Goal: Task Accomplishment & Management: Manage account settings

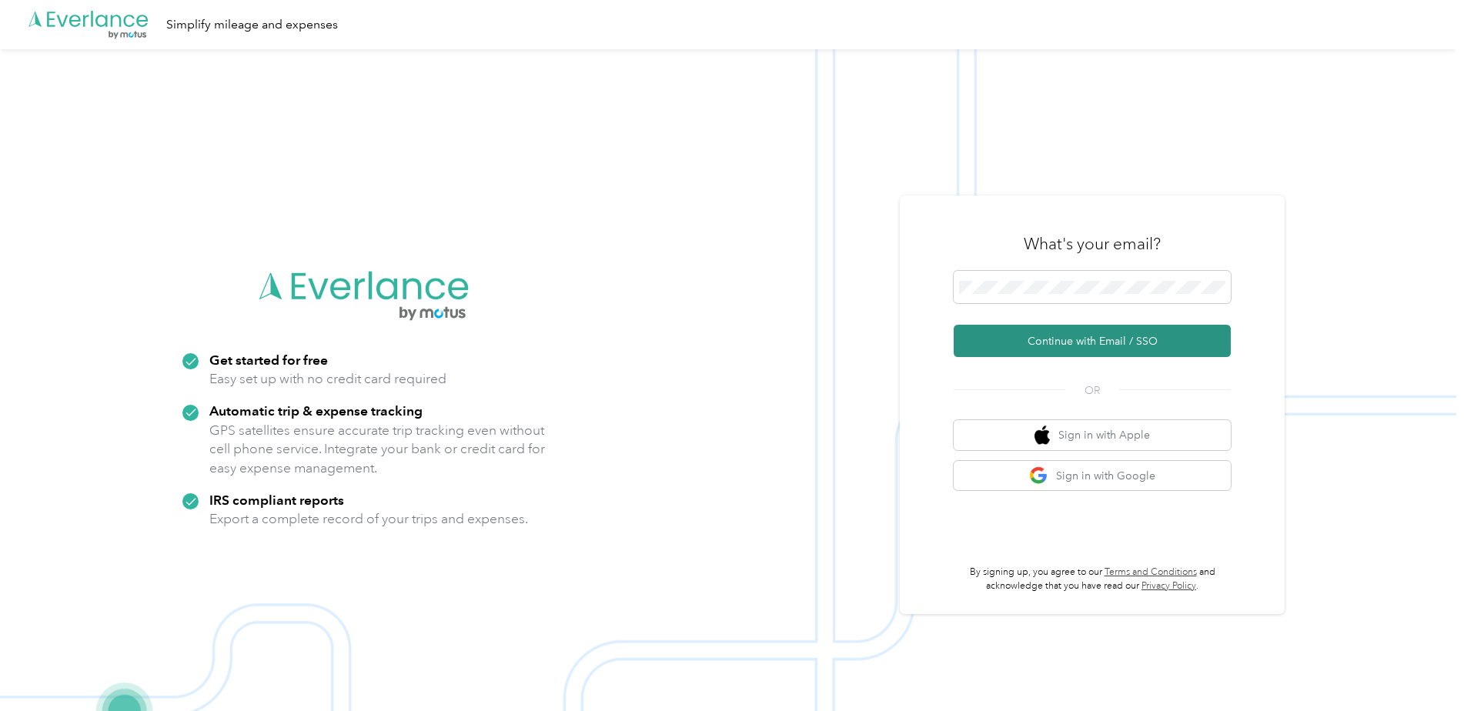
click at [1057, 348] on button "Continue with Email / SSO" at bounding box center [1092, 341] width 277 height 32
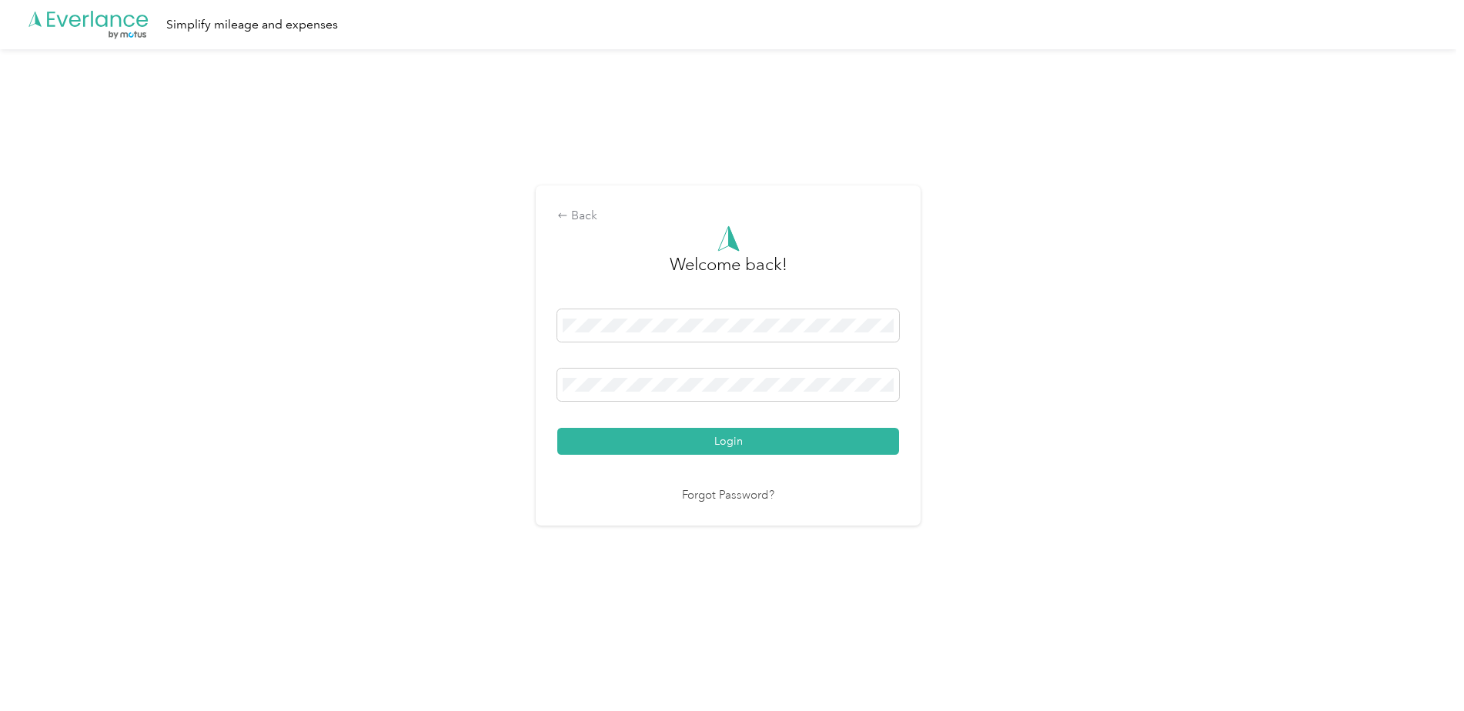
click at [744, 449] on button "Login" at bounding box center [728, 441] width 342 height 27
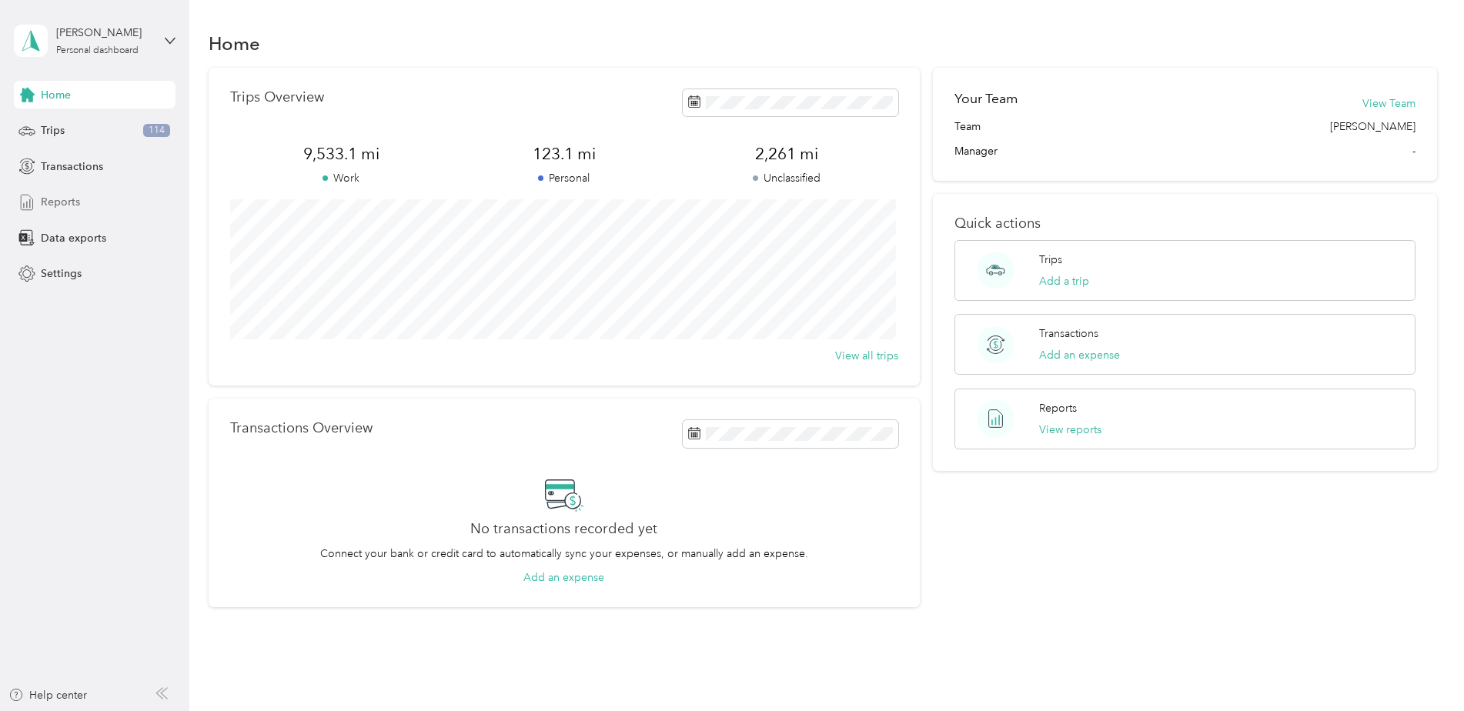
click at [60, 203] on span "Reports" at bounding box center [60, 202] width 39 height 16
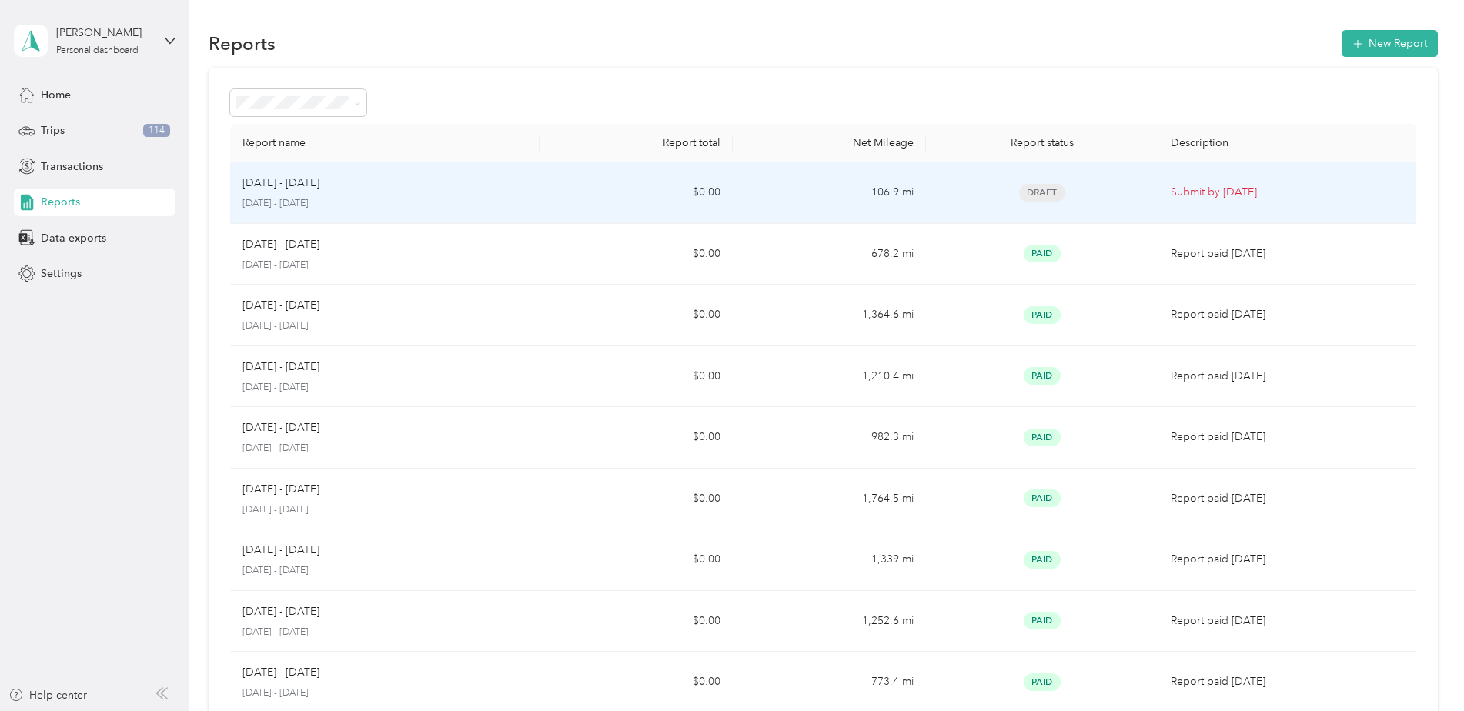
click at [300, 202] on p "[DATE] - [DATE]" at bounding box center [385, 204] width 285 height 14
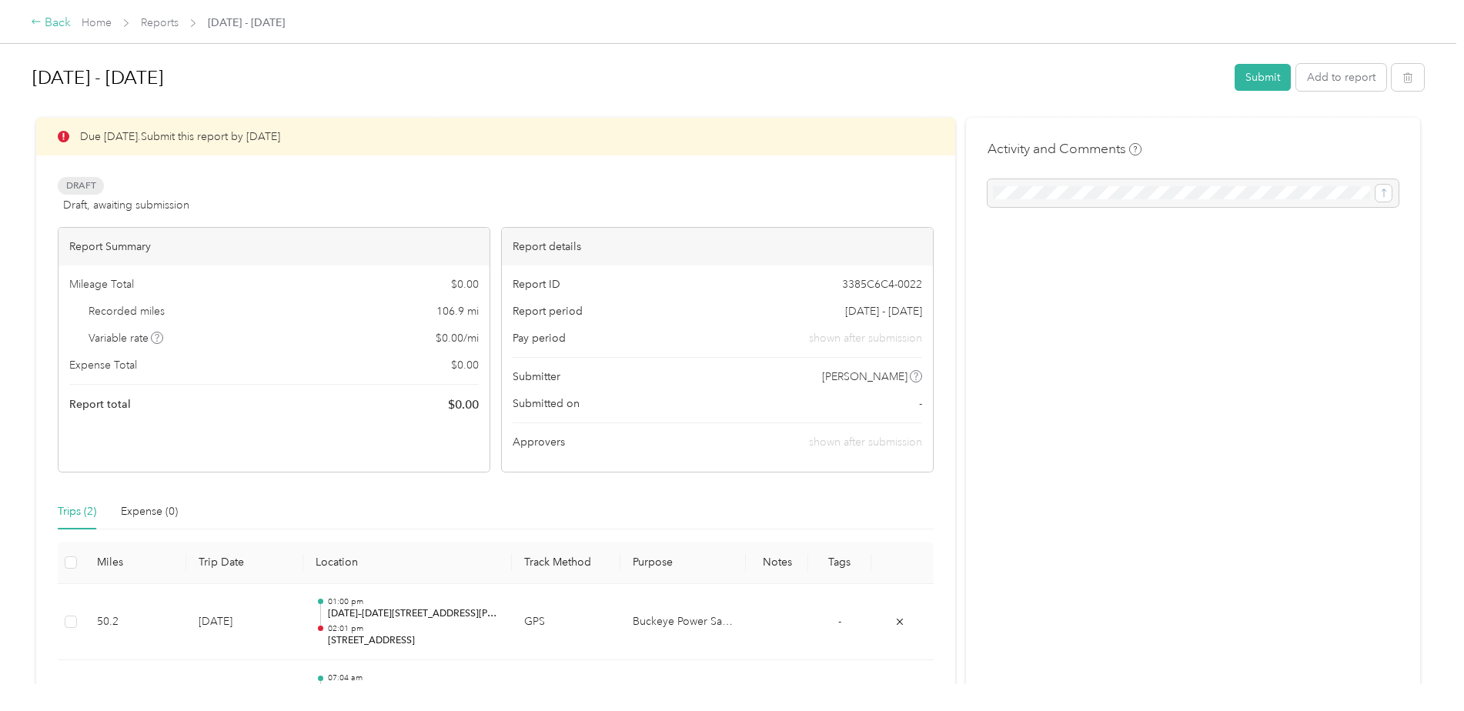
click at [55, 22] on div "Back" at bounding box center [51, 23] width 40 height 18
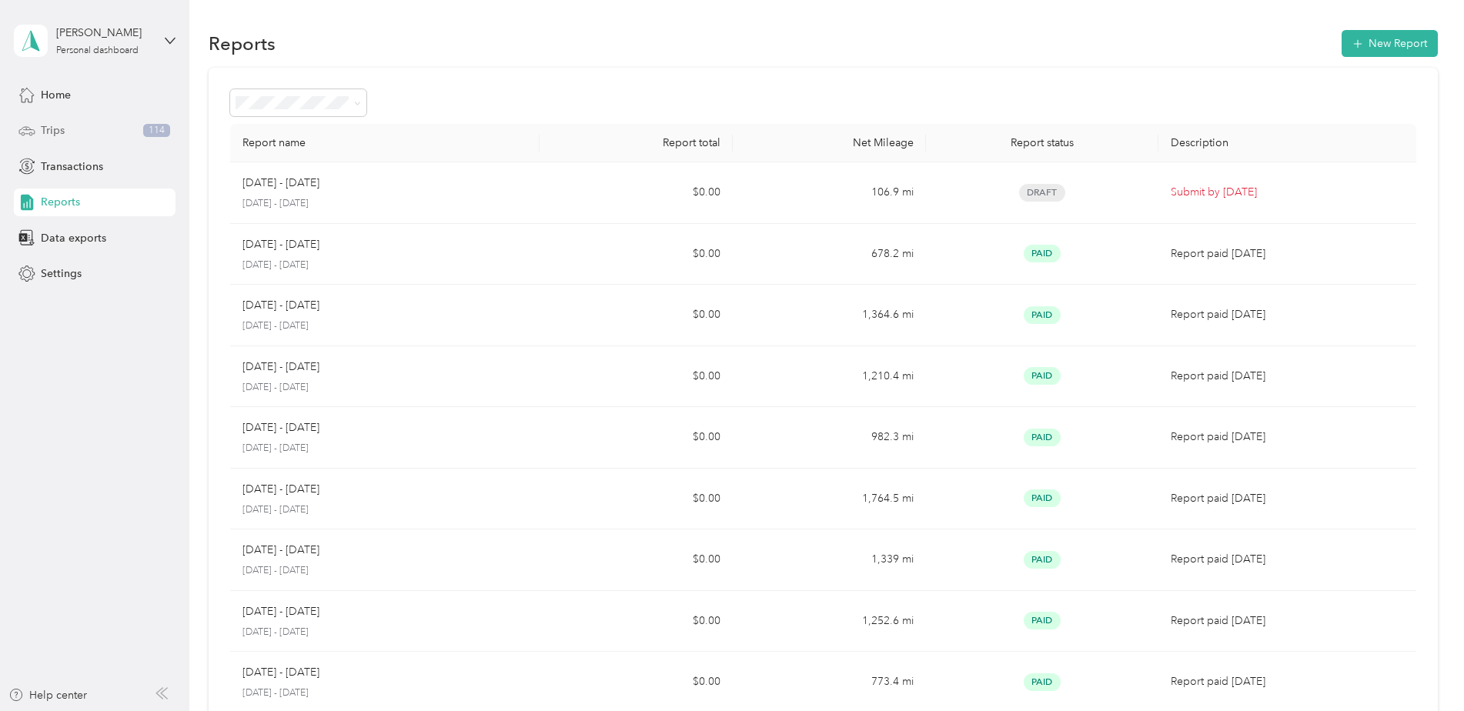
click at [74, 132] on div "Trips 114" at bounding box center [95, 131] width 162 height 28
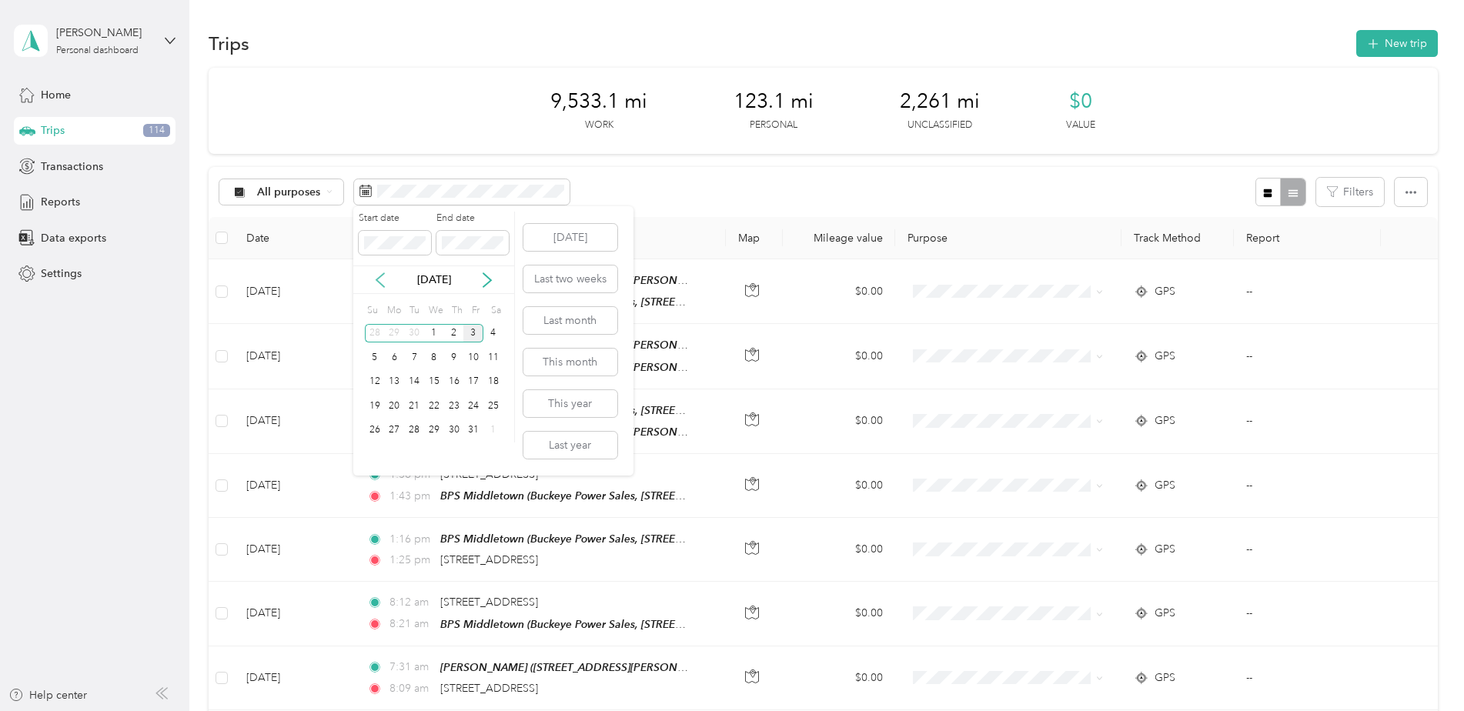
click at [377, 282] on icon at bounding box center [380, 280] width 15 height 15
click at [390, 334] on div "1" at bounding box center [395, 333] width 20 height 19
click at [418, 427] on div "30" at bounding box center [414, 430] width 20 height 19
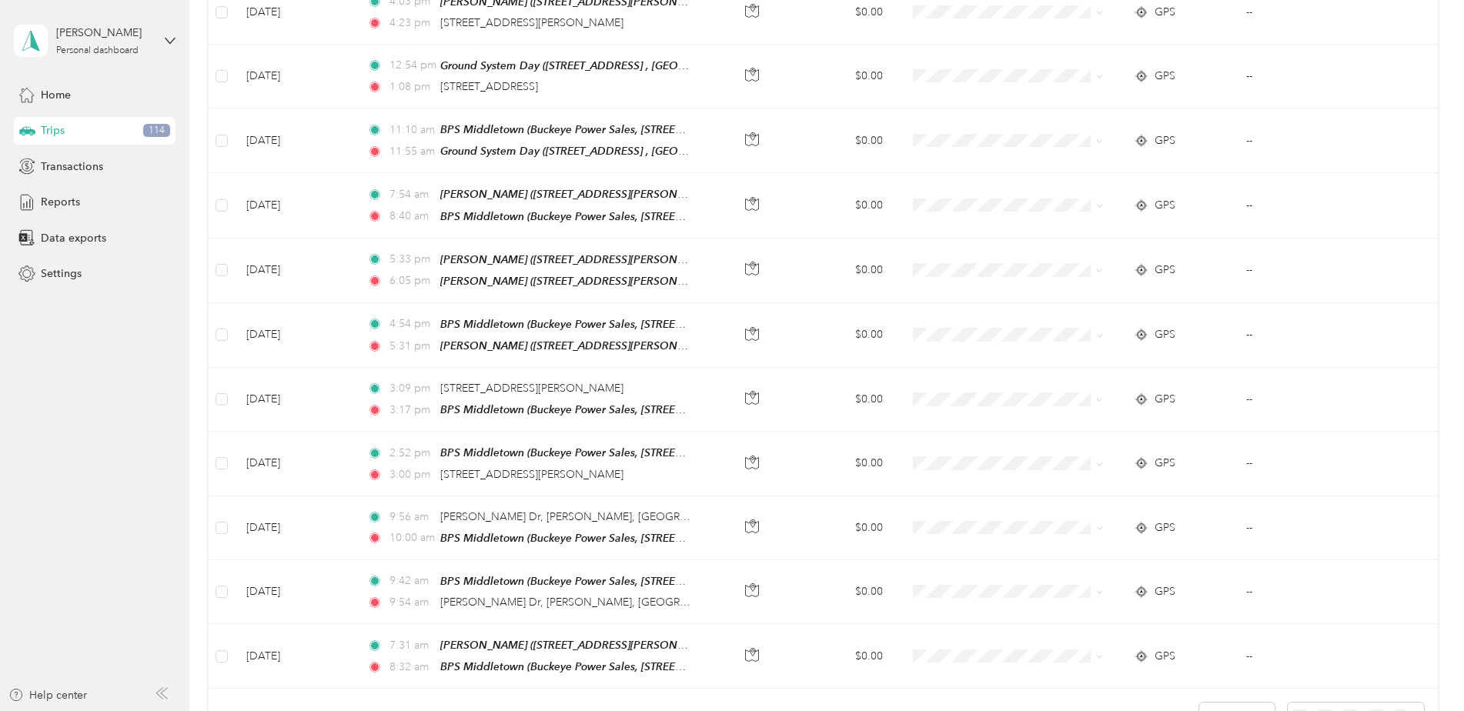
scroll to position [1398, 0]
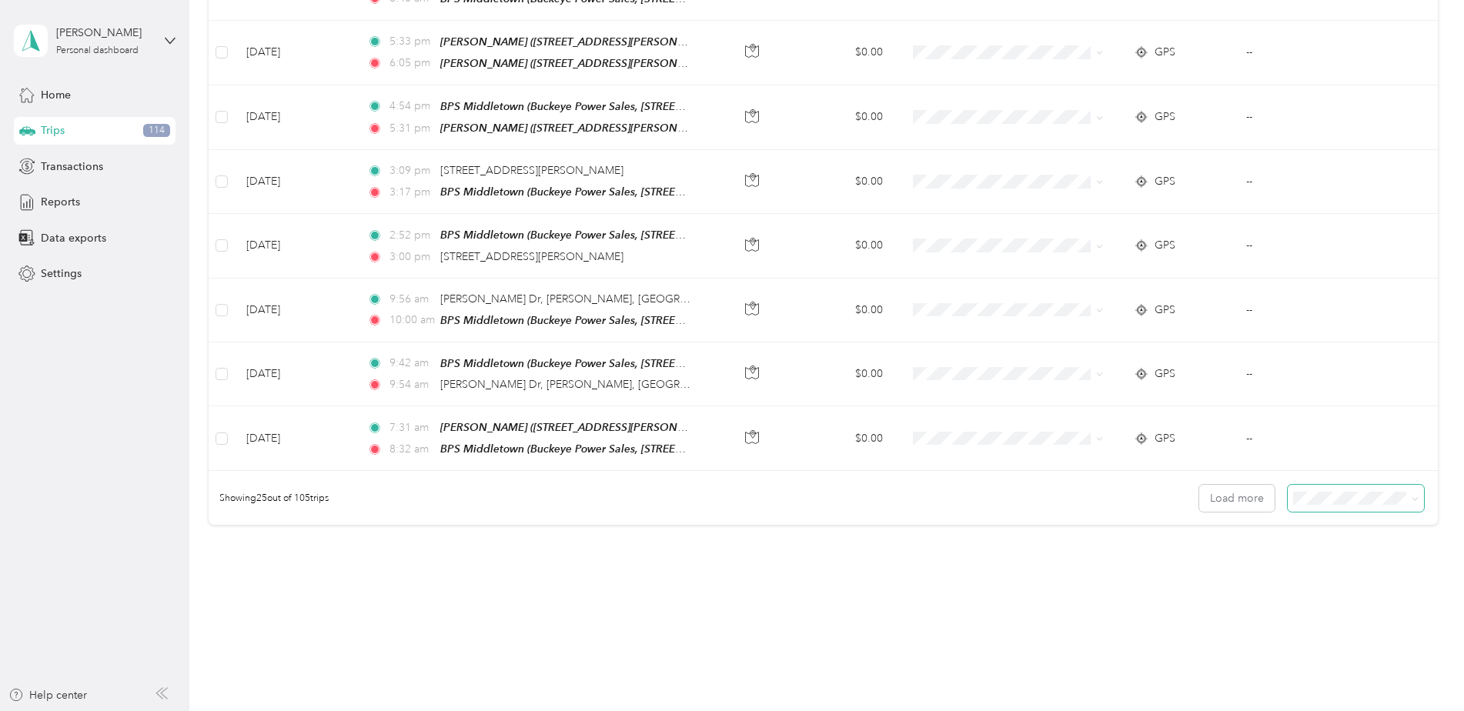
click at [1412, 496] on icon at bounding box center [1415, 499] width 7 height 7
click at [1356, 541] on li "100 per load" at bounding box center [1352, 553] width 136 height 27
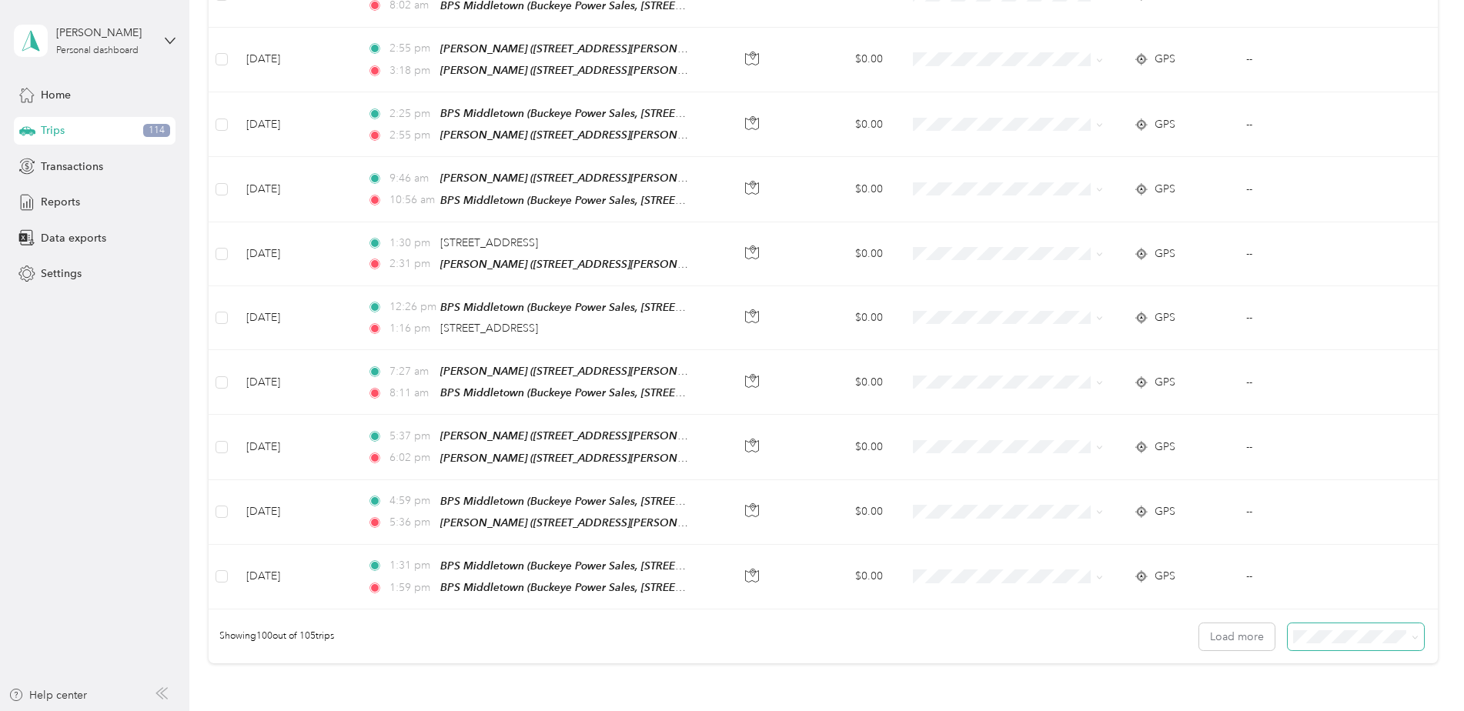
scroll to position [6147, 0]
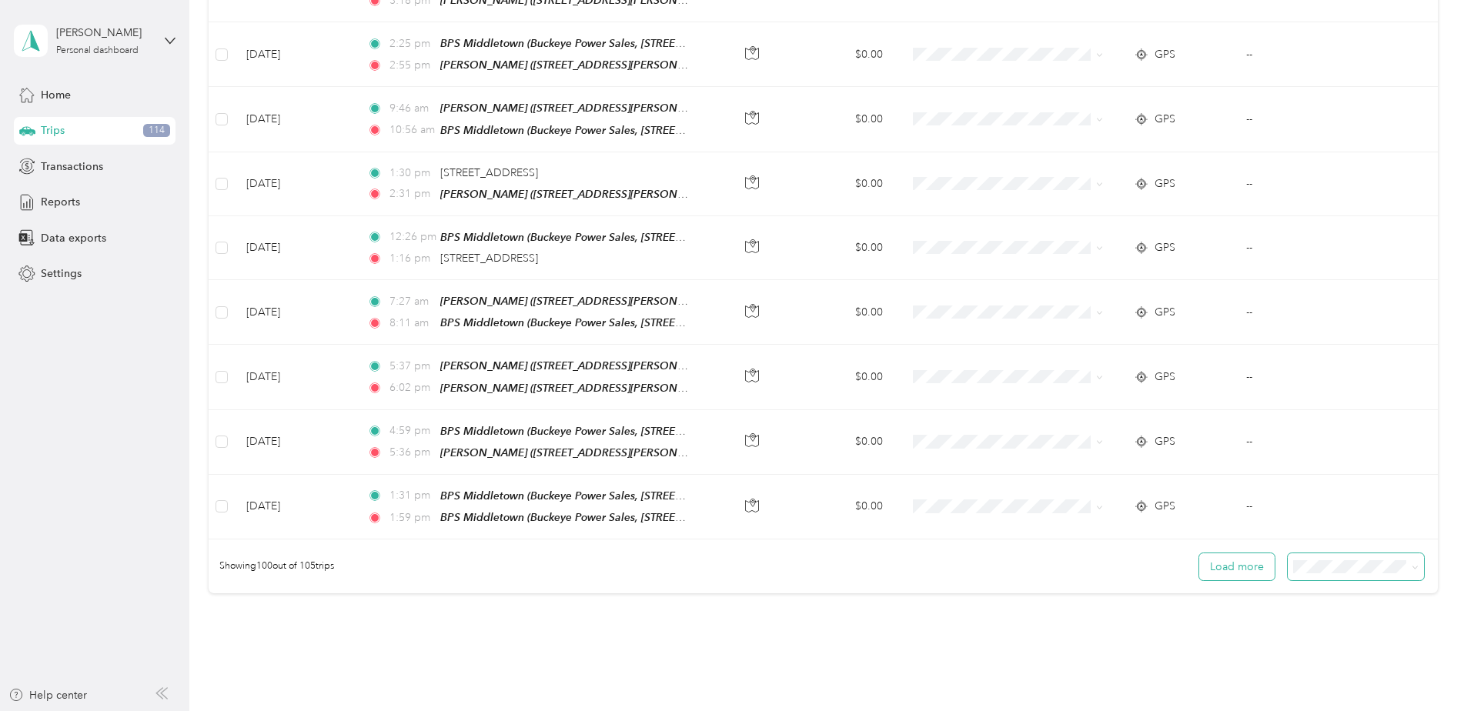
click at [1223, 554] on button "Load more" at bounding box center [1236, 567] width 75 height 27
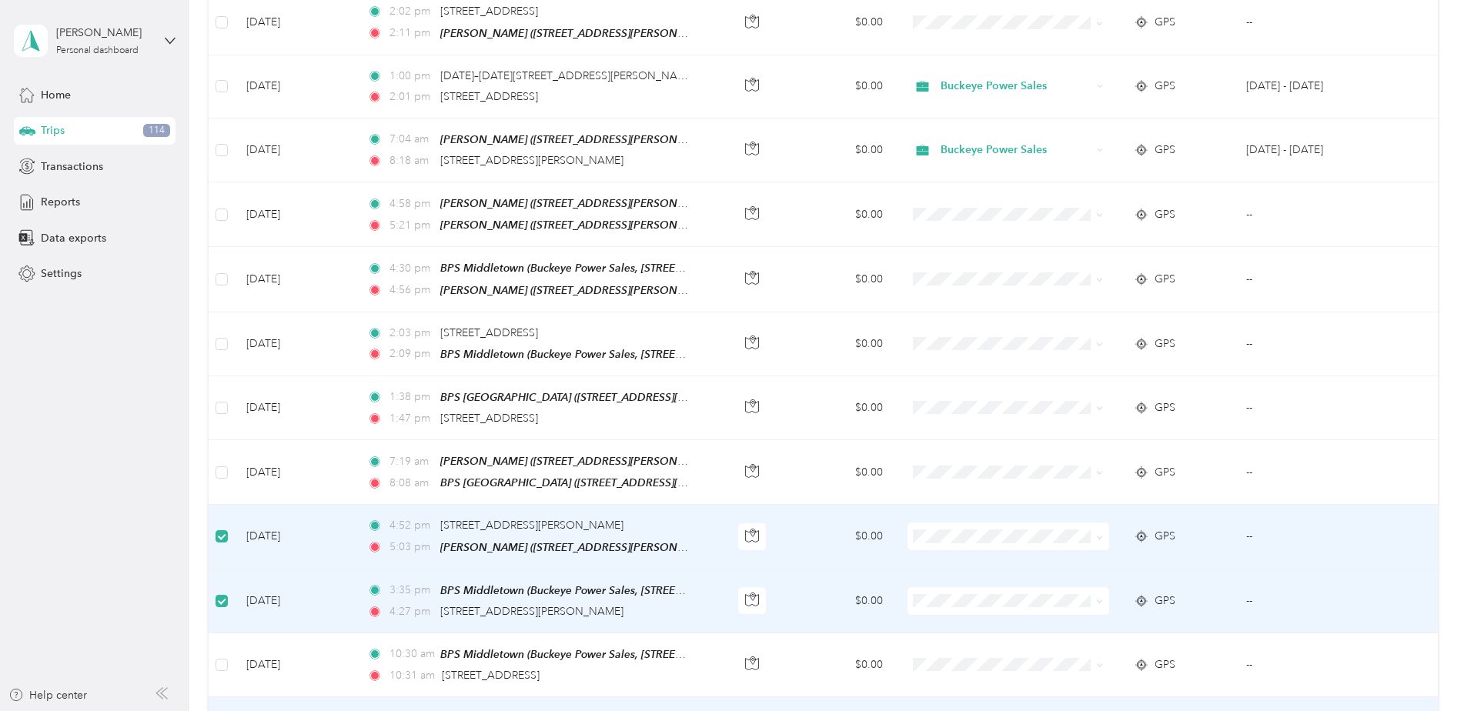
scroll to position [4922, 0]
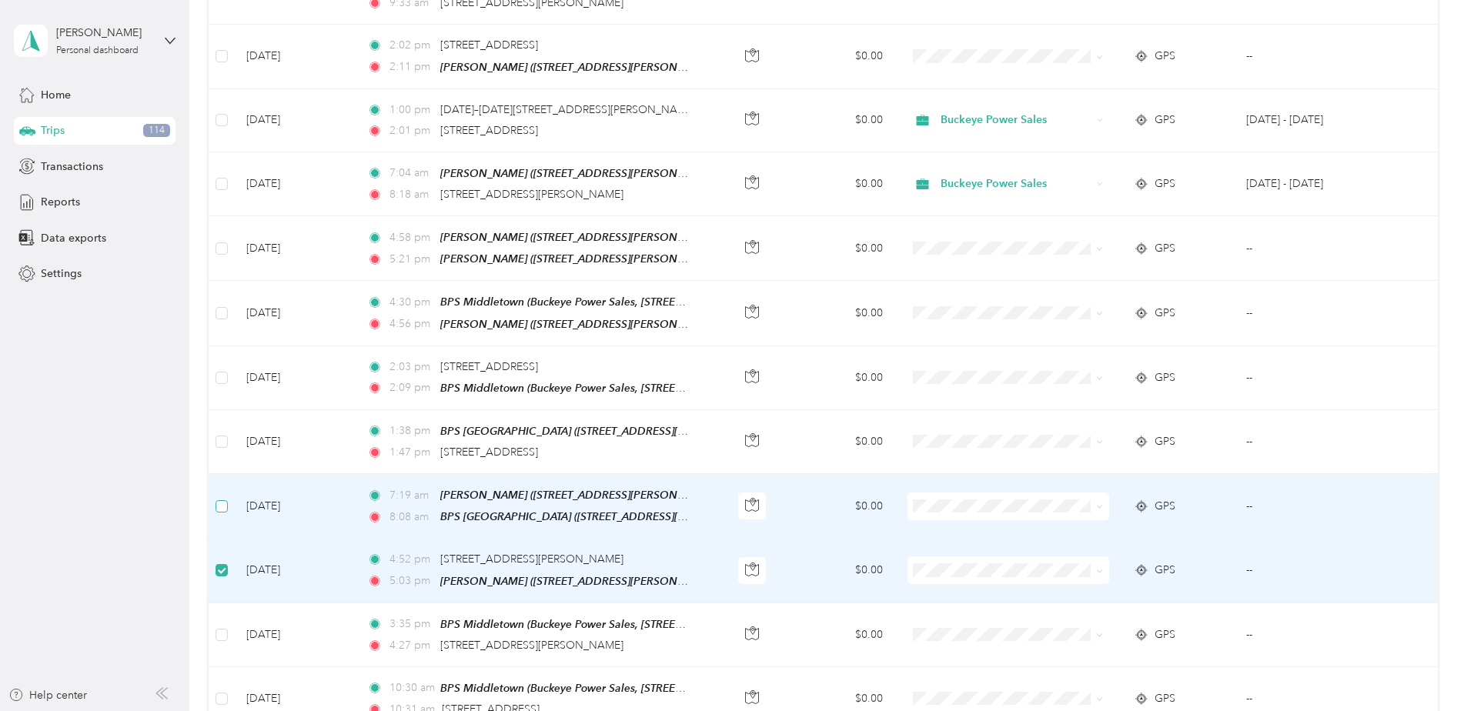
click at [220, 498] on label at bounding box center [222, 506] width 12 height 17
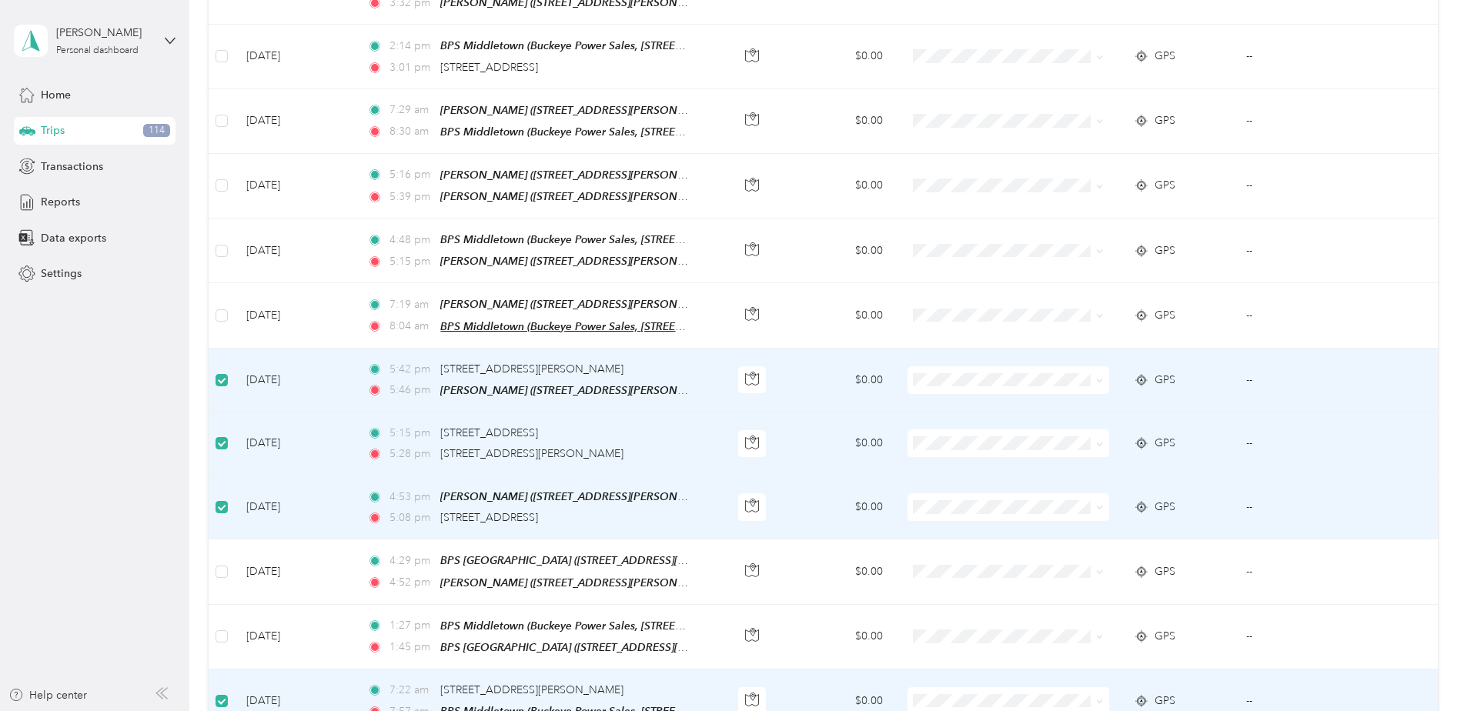
scroll to position [3229, 0]
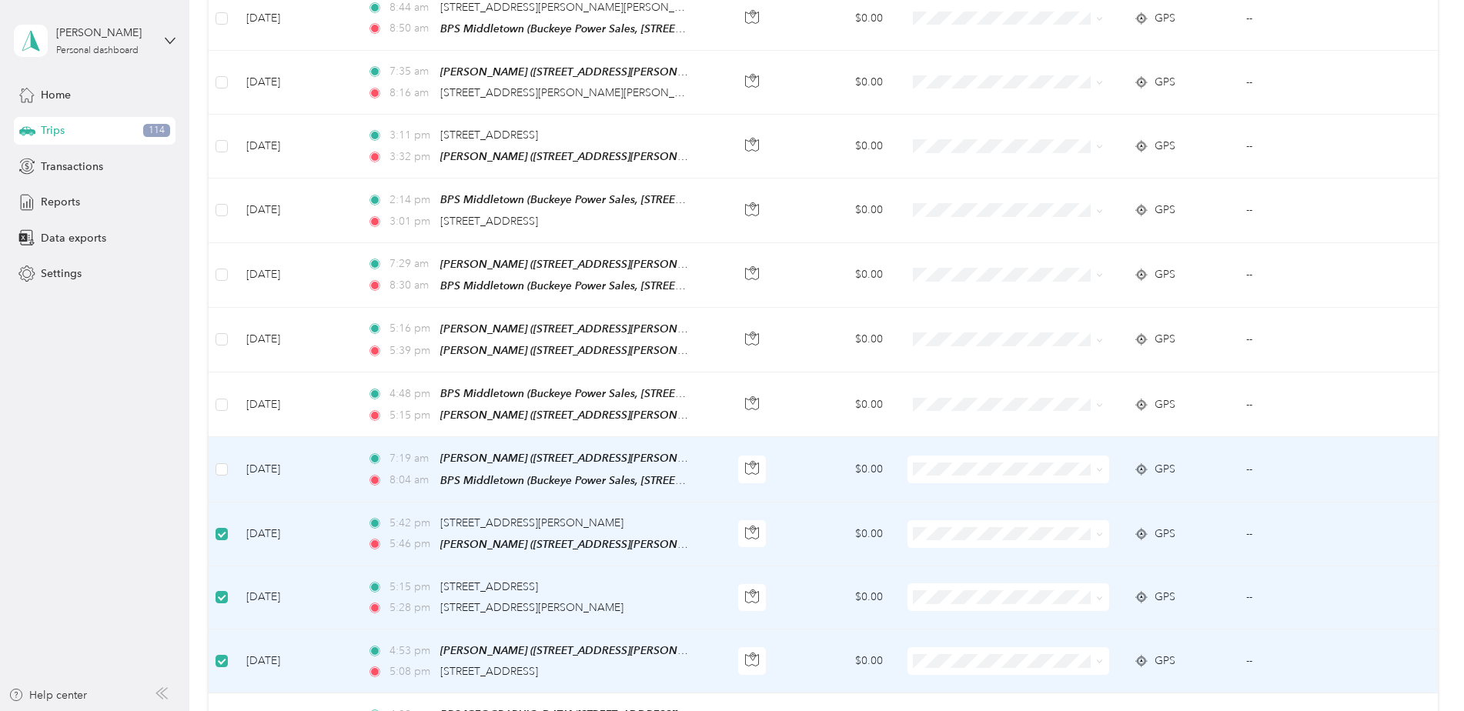
click at [229, 437] on td at bounding box center [222, 469] width 26 height 65
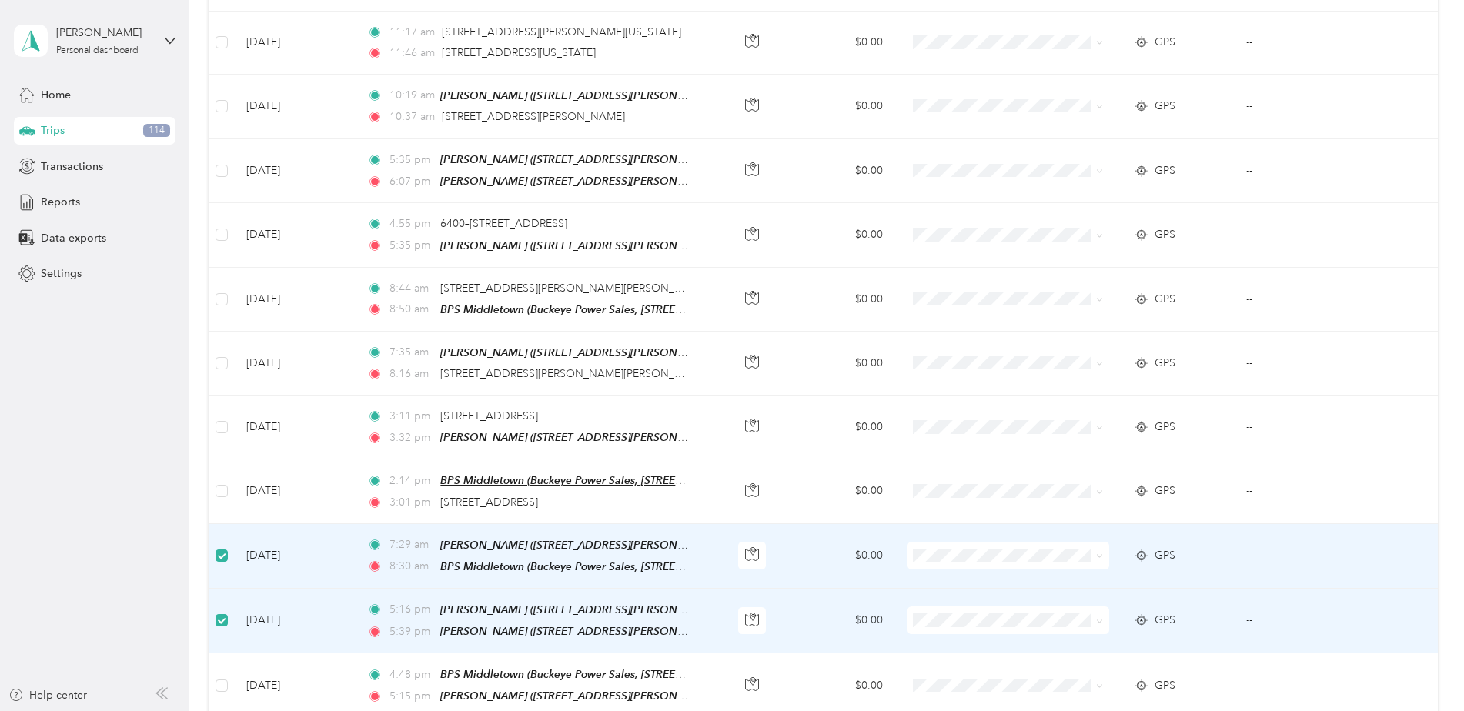
scroll to position [2921, 0]
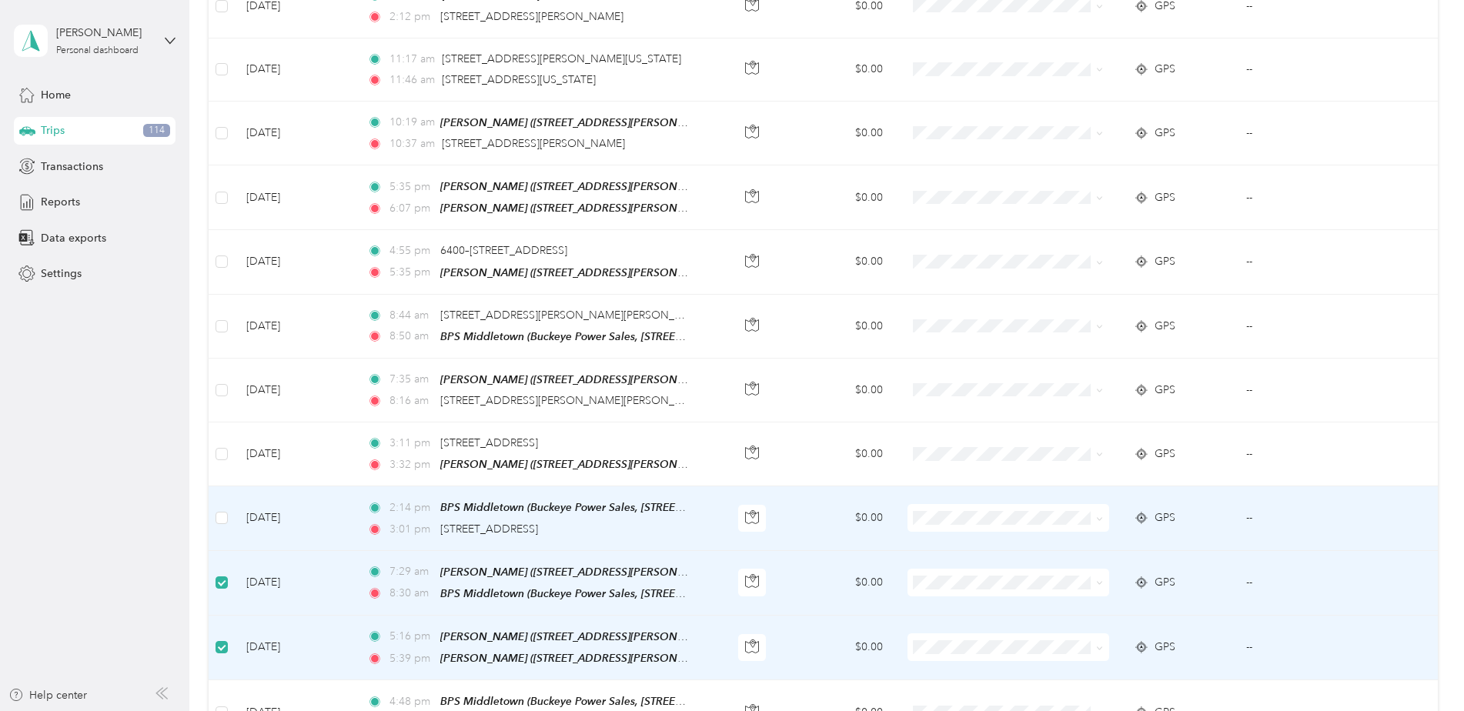
click at [228, 487] on td at bounding box center [222, 519] width 26 height 64
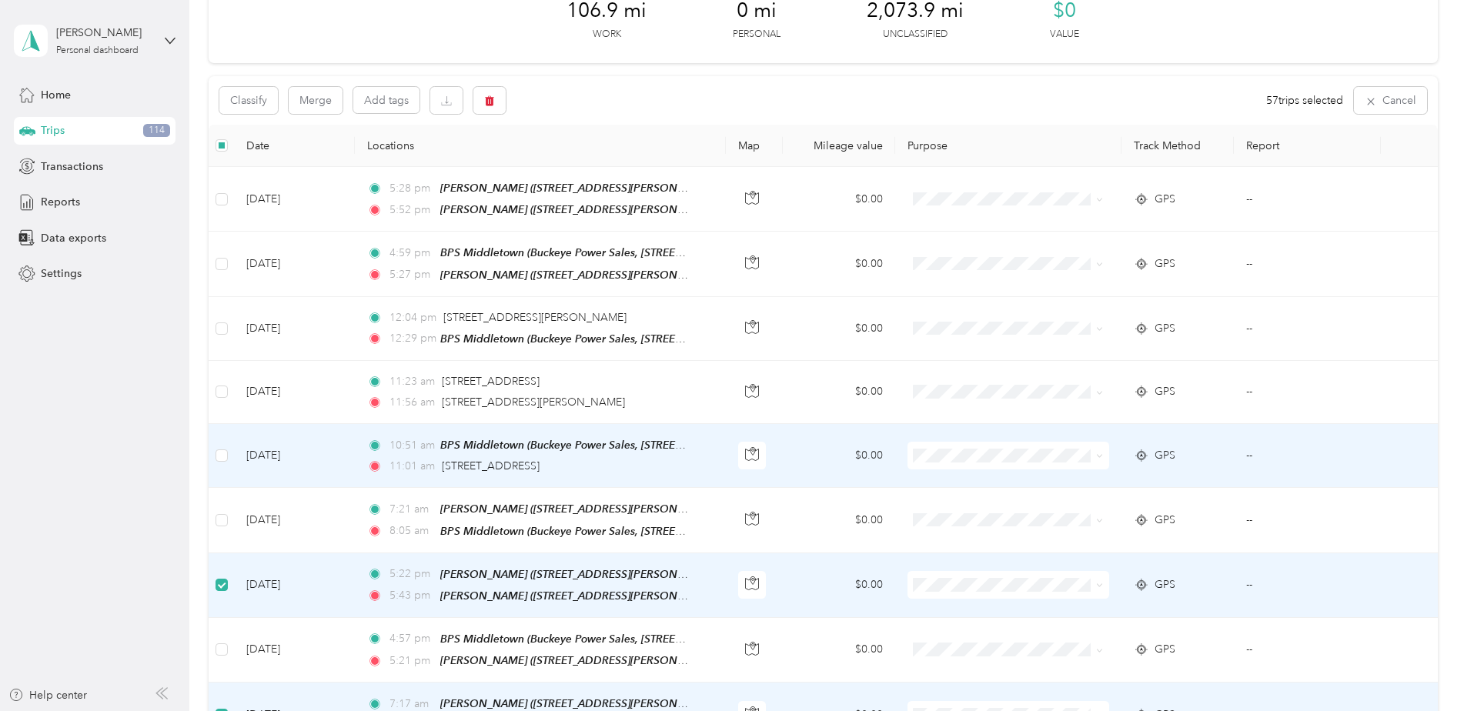
scroll to position [72, 0]
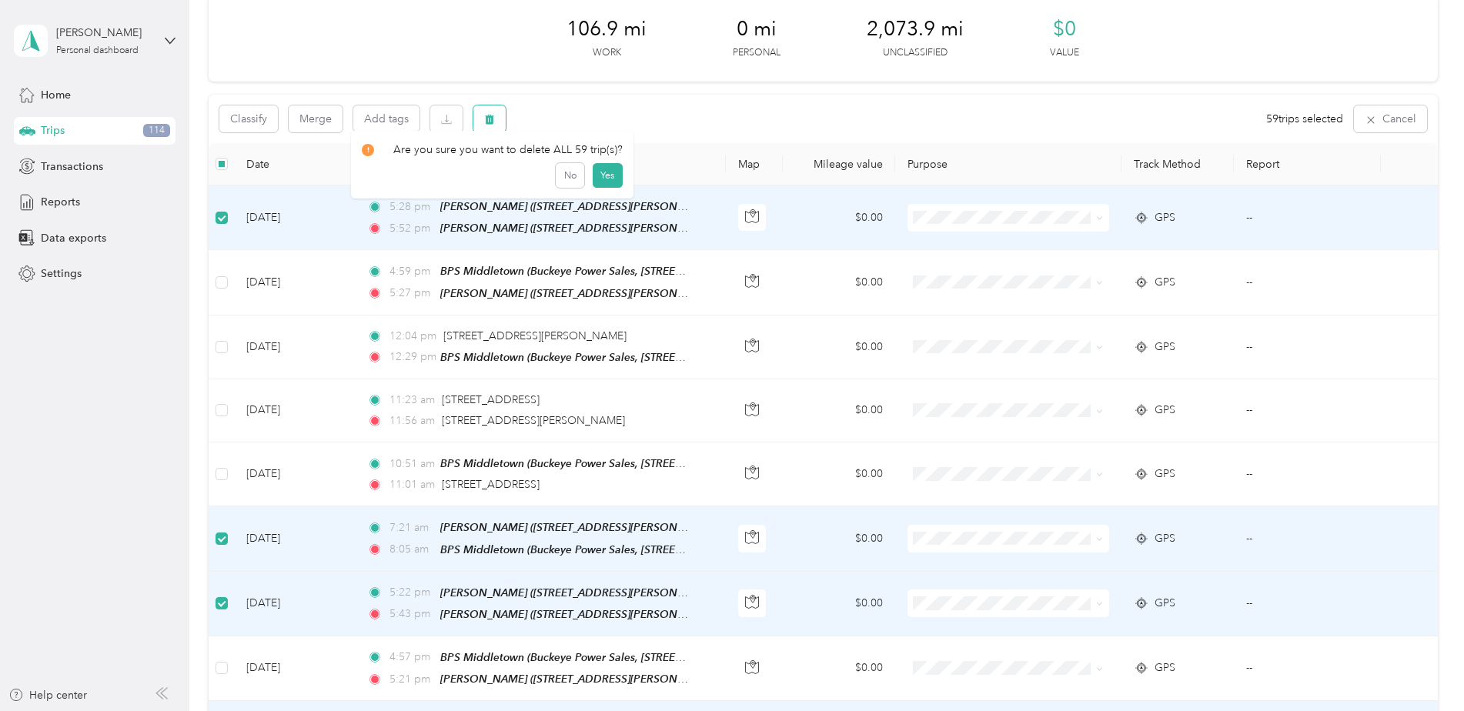
click at [500, 118] on button "button" at bounding box center [489, 118] width 32 height 27
click at [600, 189] on button "Yes" at bounding box center [607, 183] width 30 height 25
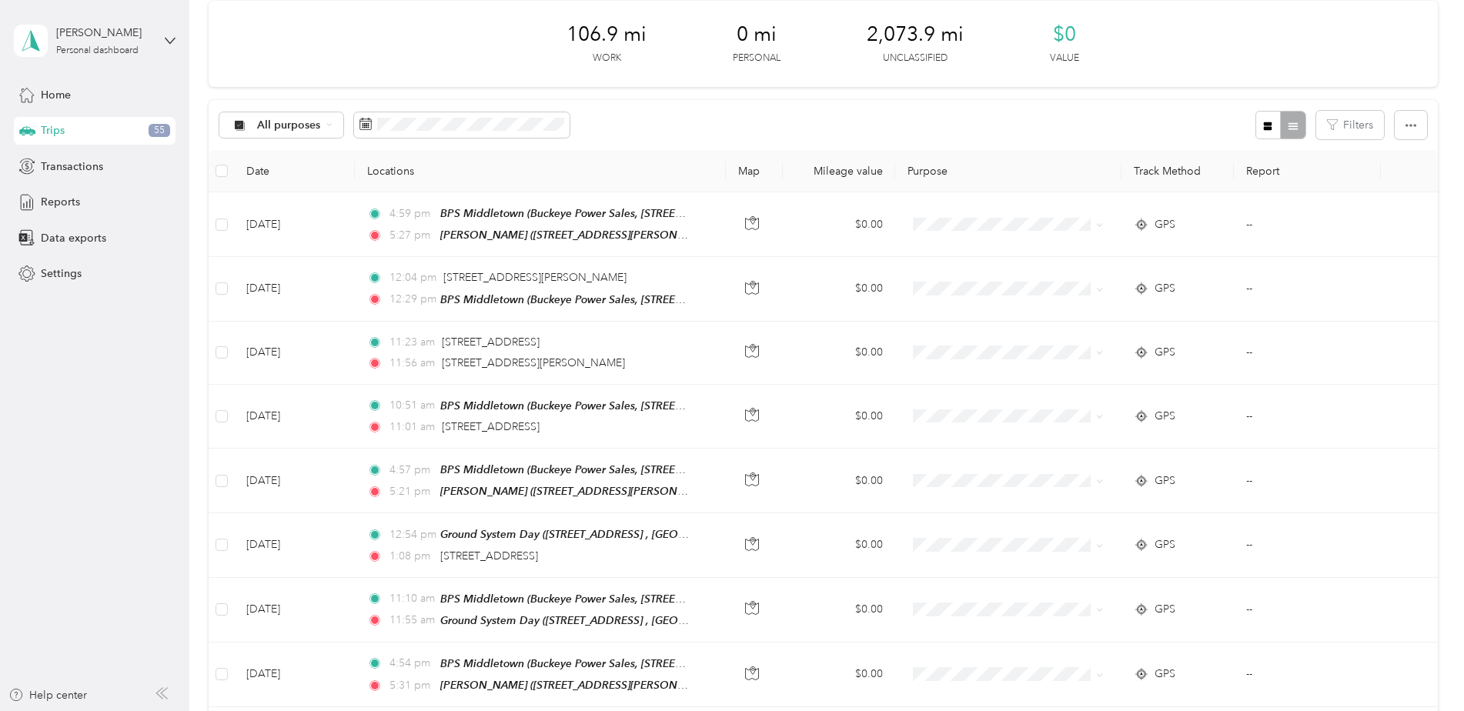
scroll to position [0, 0]
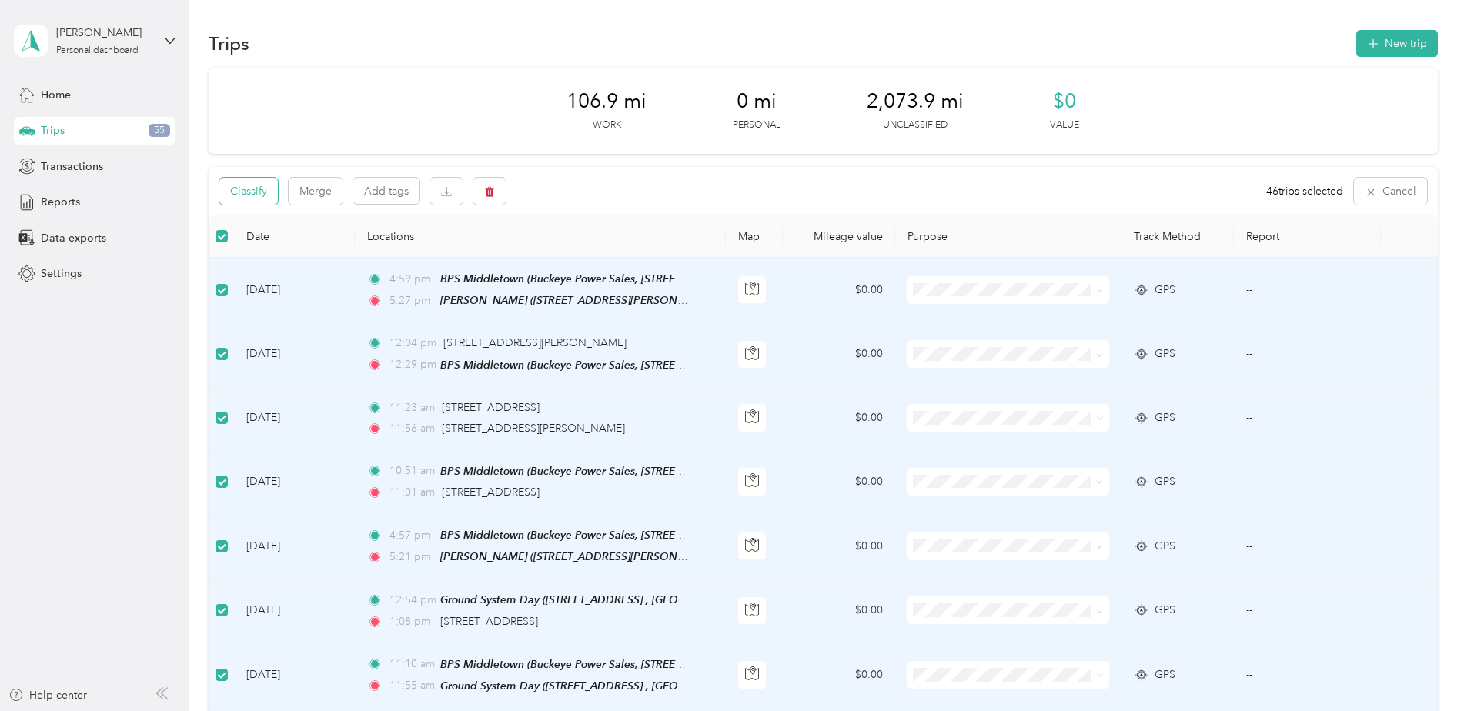
click at [264, 191] on button "Classify" at bounding box center [248, 191] width 59 height 27
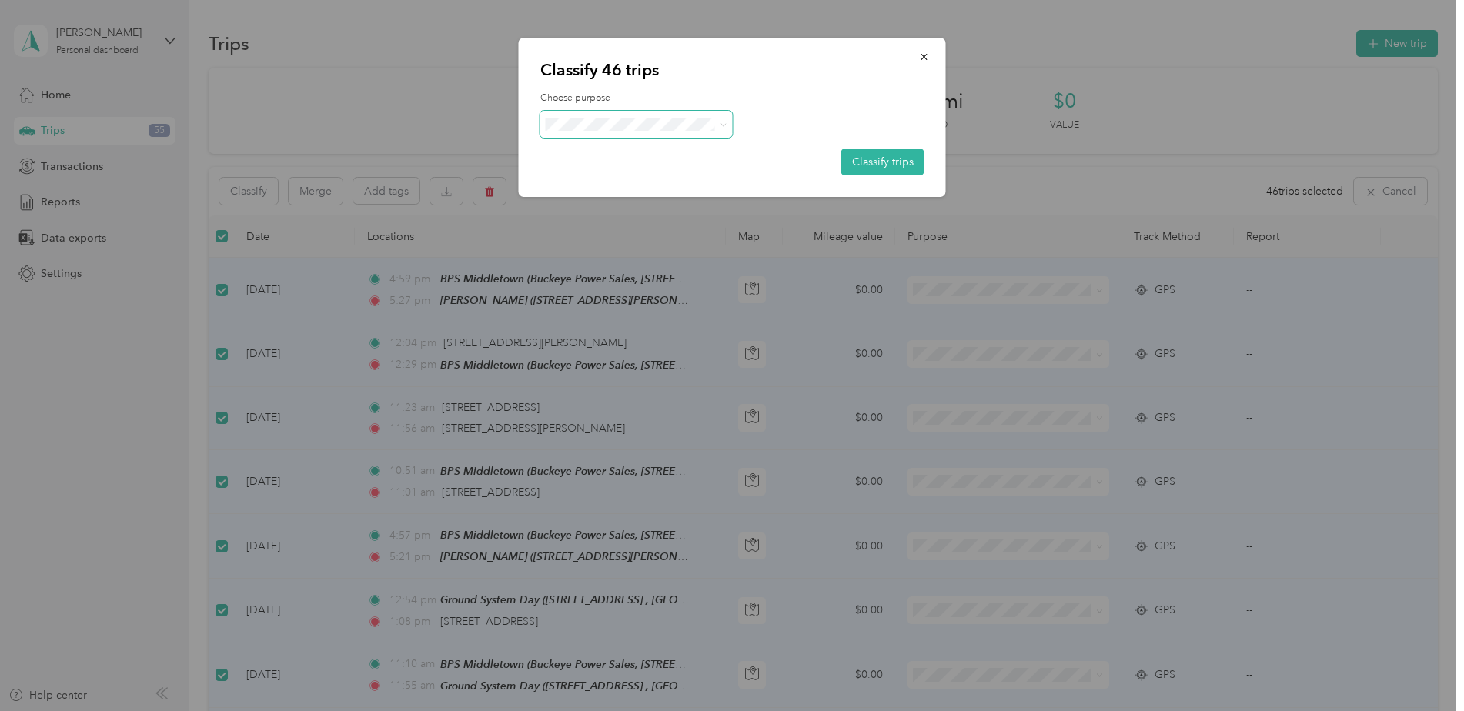
click at [725, 129] on span at bounding box center [723, 124] width 7 height 13
click at [718, 128] on span at bounding box center [720, 124] width 12 height 16
click at [724, 124] on icon at bounding box center [723, 125] width 7 height 7
click at [672, 148] on span "Buckeye Power Sales" at bounding box center [649, 153] width 143 height 16
click at [872, 156] on button "Classify trips" at bounding box center [882, 162] width 83 height 27
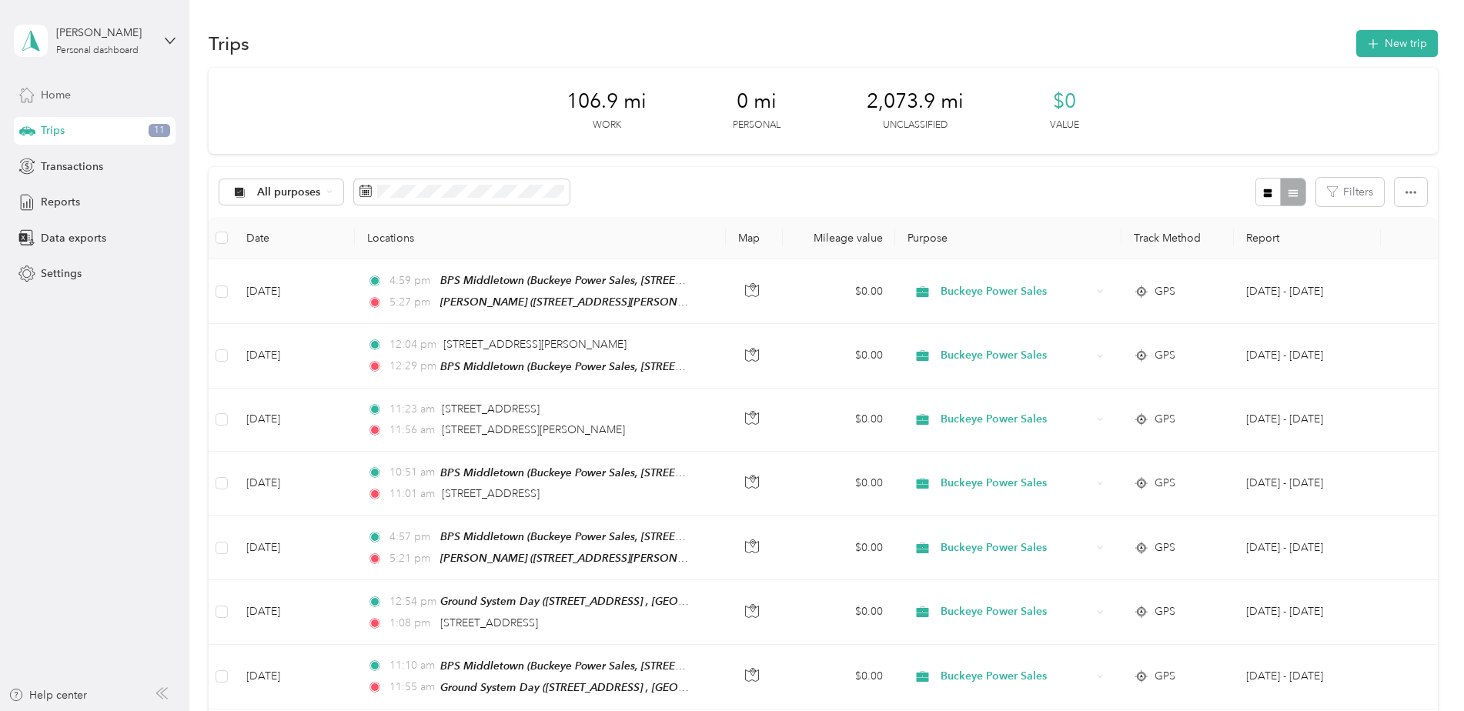
click at [49, 96] on span "Home" at bounding box center [56, 95] width 30 height 16
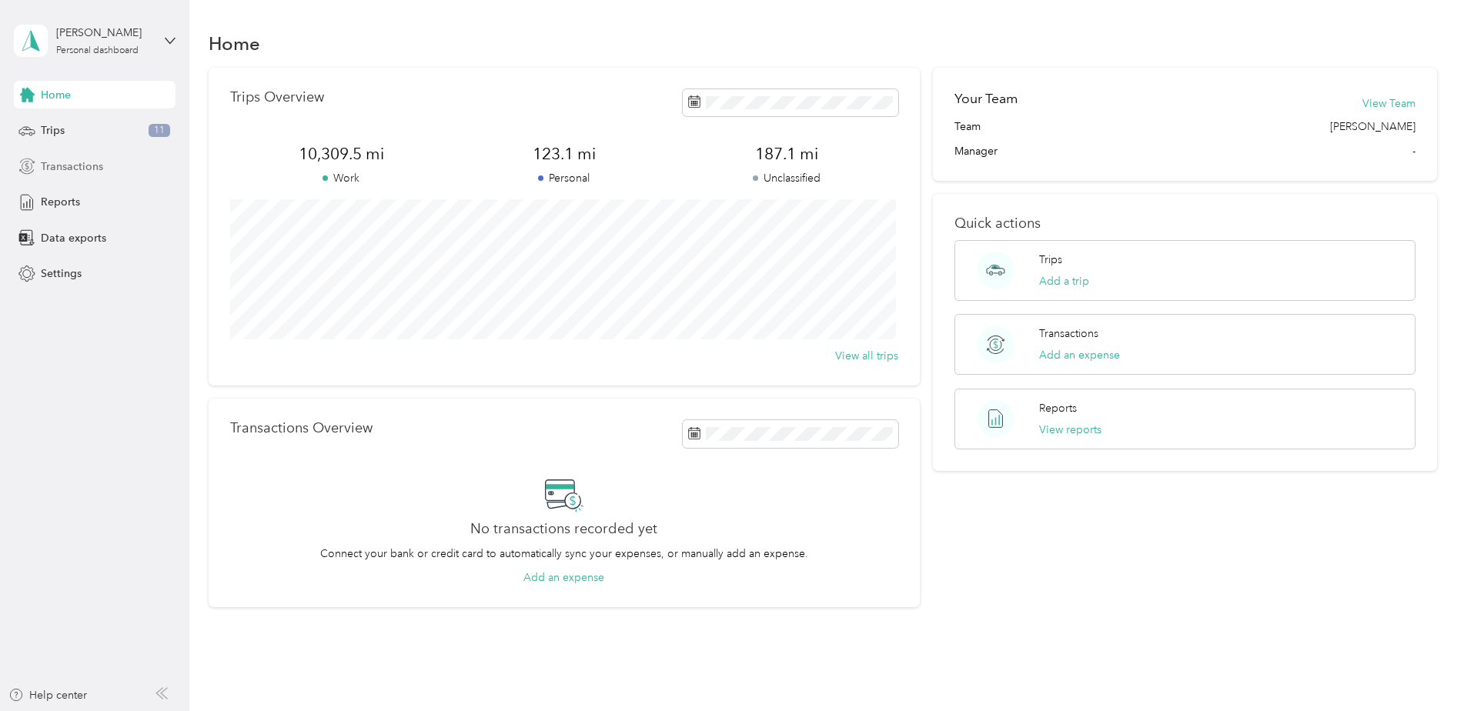
click at [64, 162] on span "Transactions" at bounding box center [72, 167] width 62 height 16
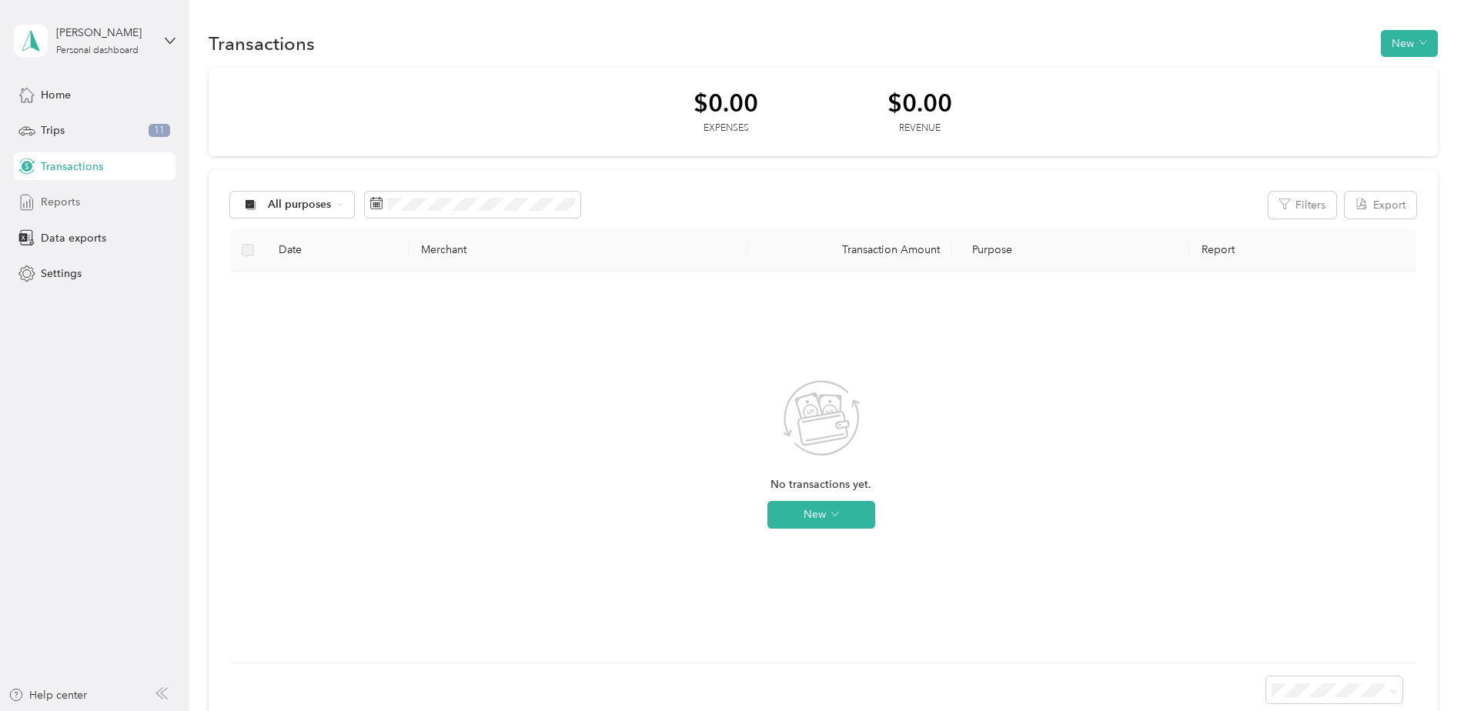
click at [60, 199] on span "Reports" at bounding box center [60, 202] width 39 height 16
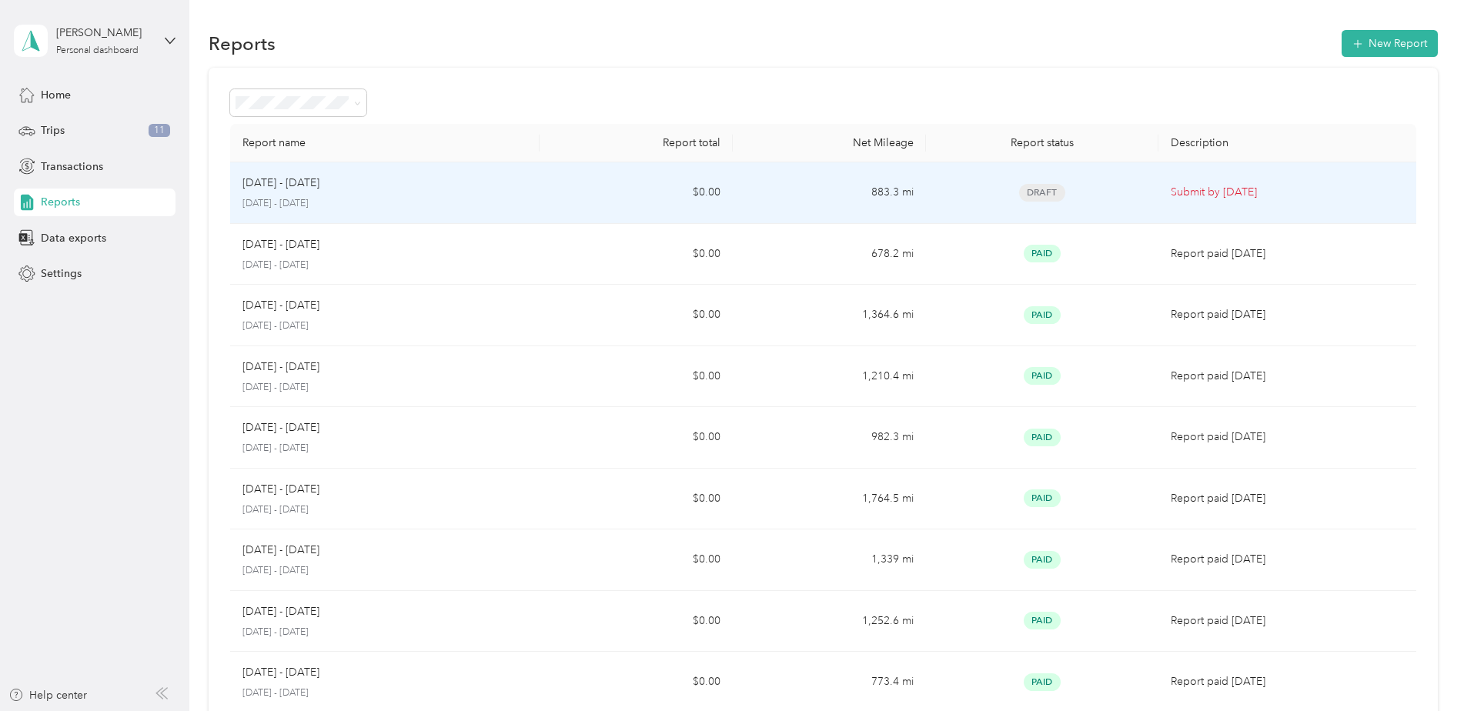
click at [515, 205] on p "[DATE] - [DATE]" at bounding box center [385, 204] width 285 height 14
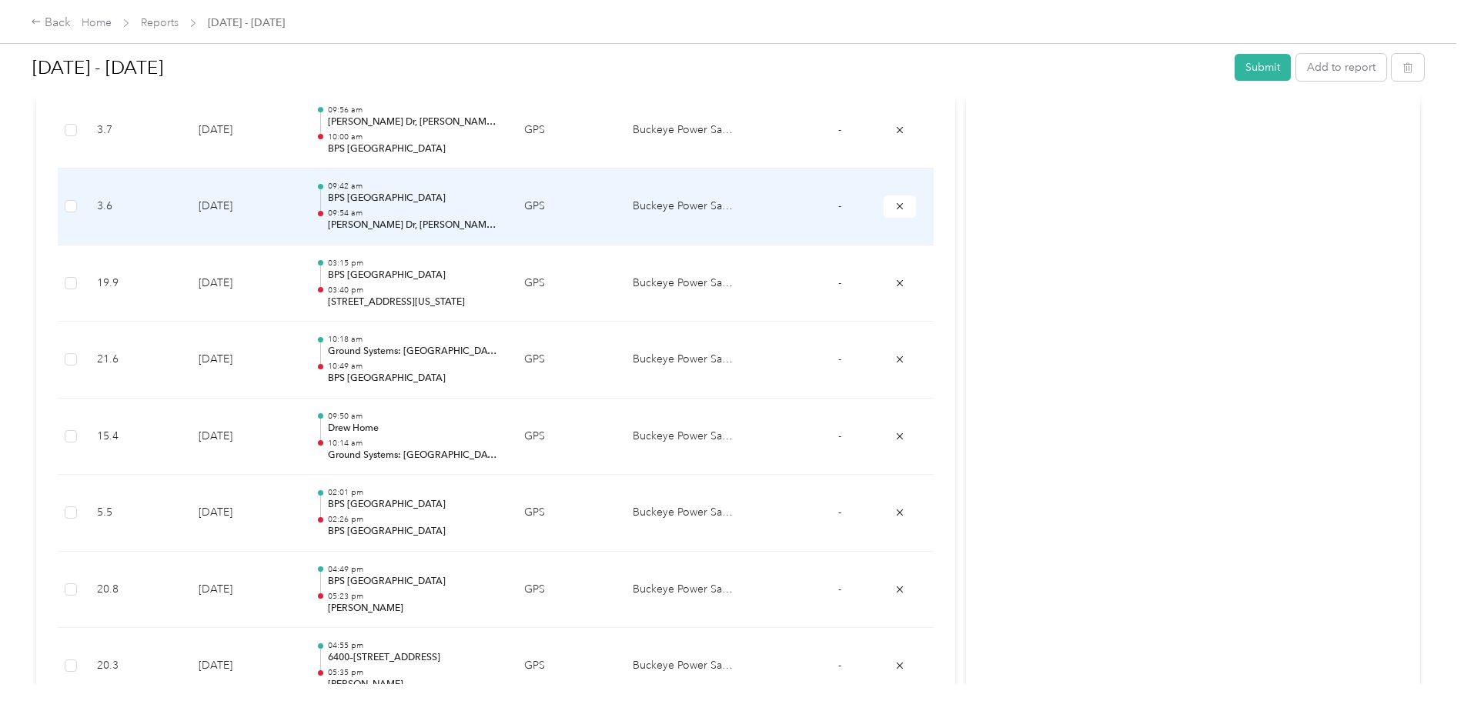
scroll to position [1309, 0]
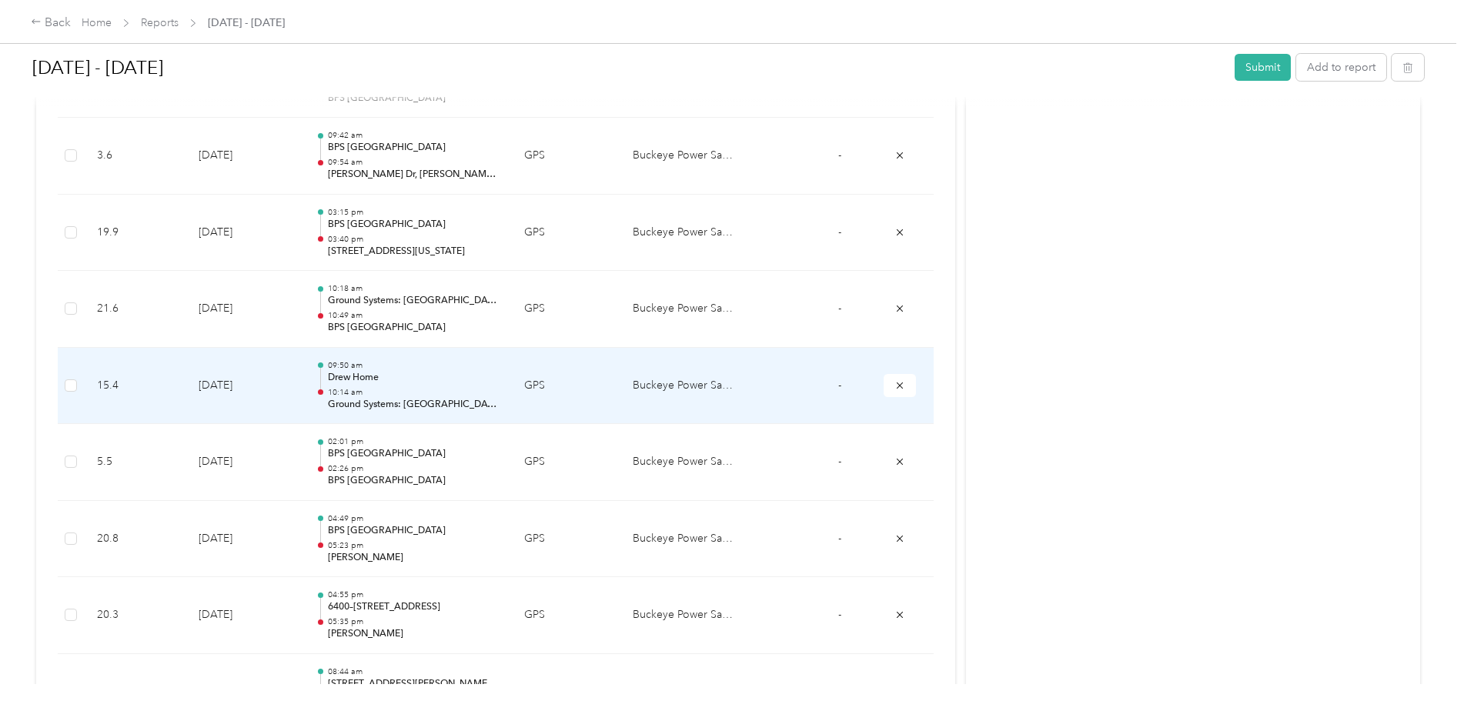
click at [364, 393] on p "10:14 am" at bounding box center [414, 392] width 172 height 11
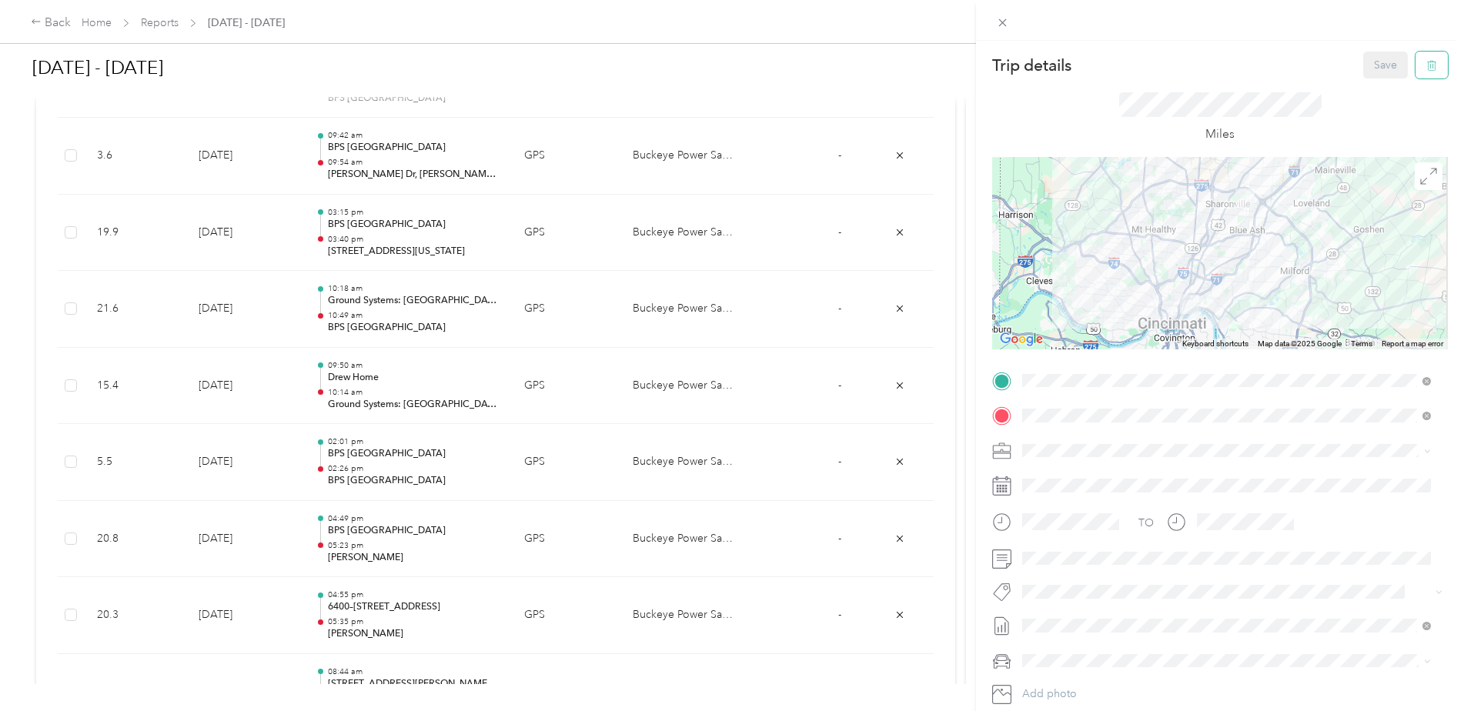
click at [1427, 70] on icon "button" at bounding box center [1432, 65] width 11 height 11
click at [1364, 85] on button "Yes" at bounding box center [1375, 84] width 30 height 25
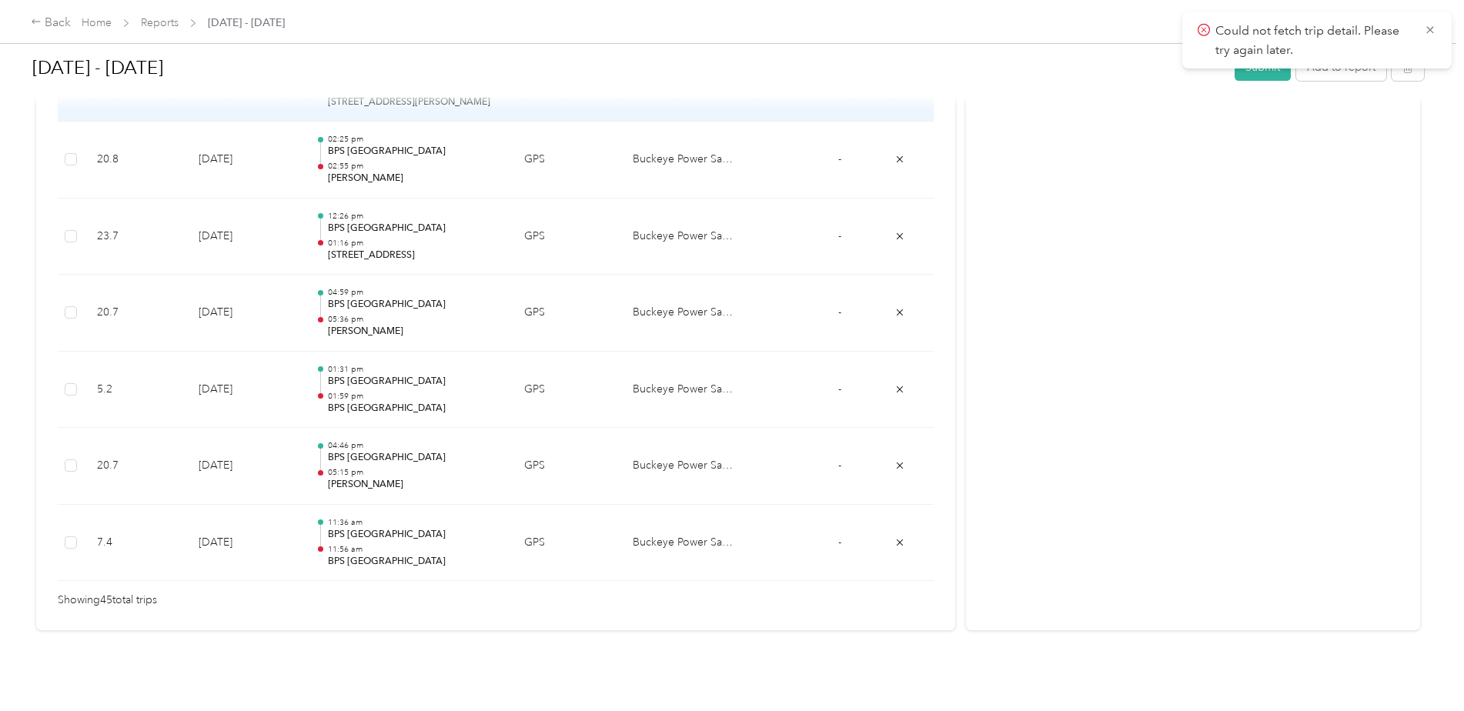
scroll to position [3461, 0]
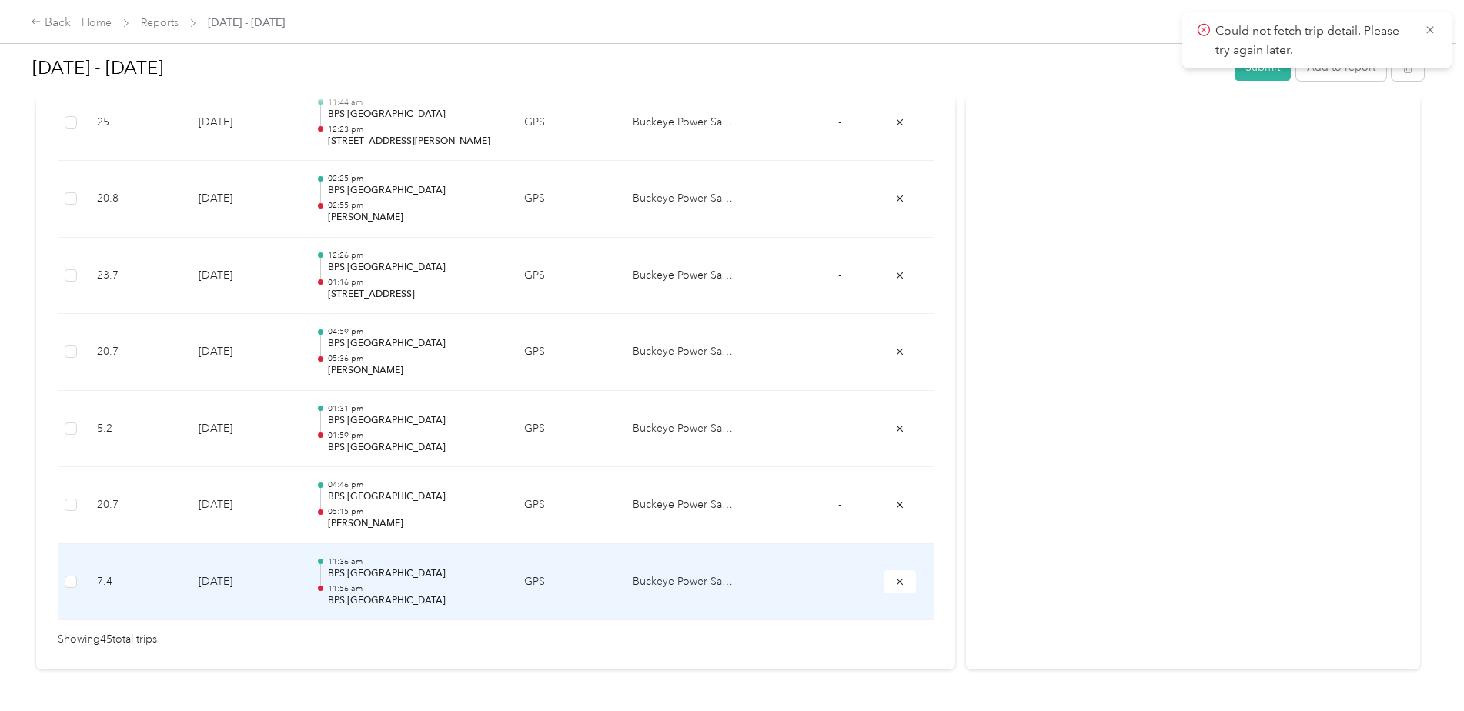
scroll to position [3153, 0]
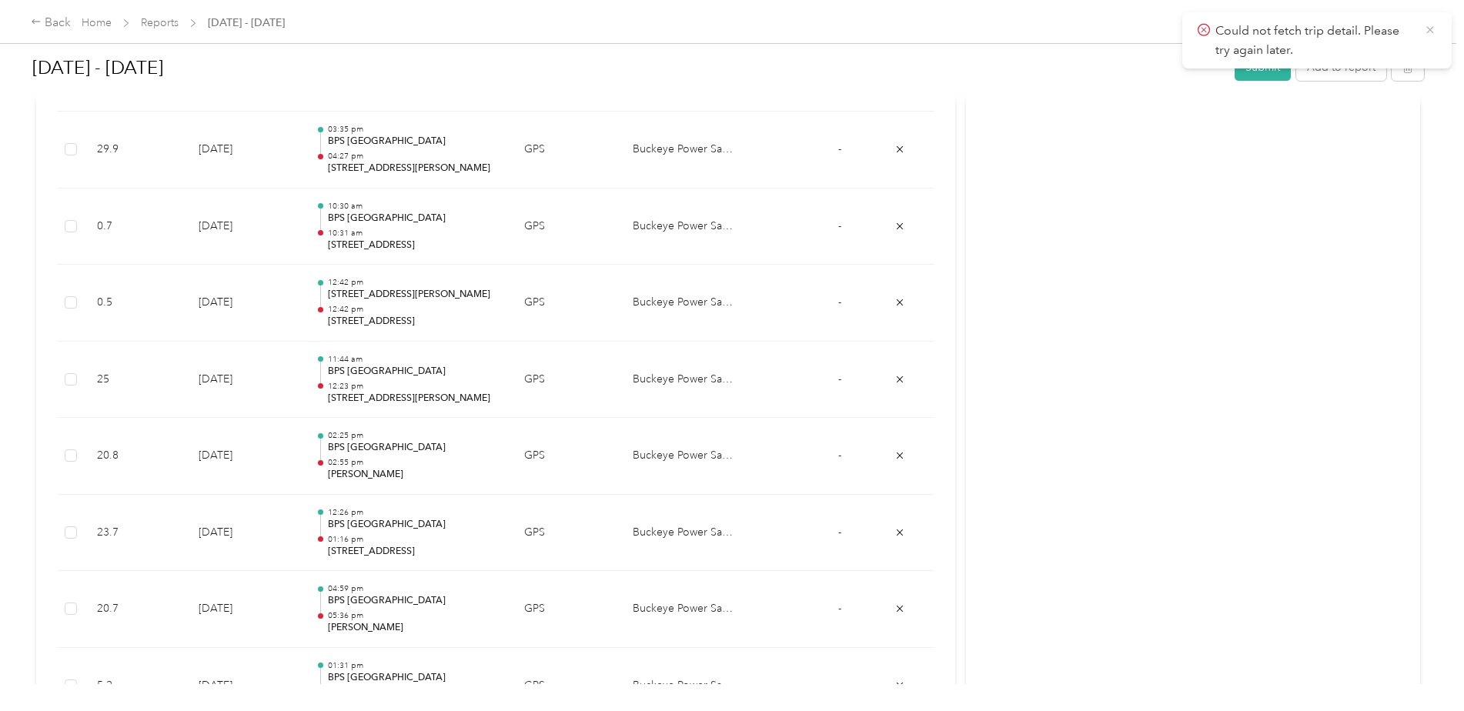
click at [1432, 32] on icon at bounding box center [1430, 29] width 7 height 7
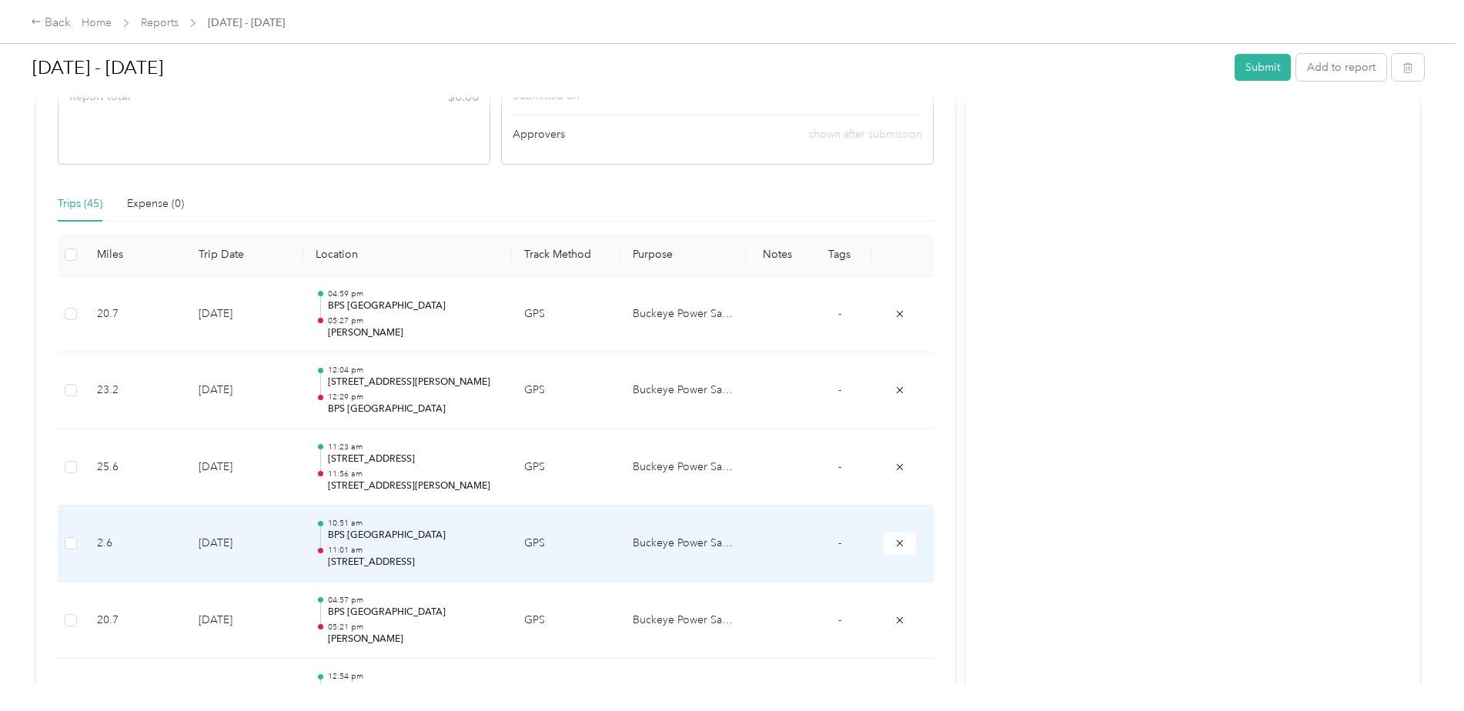
scroll to position [0, 0]
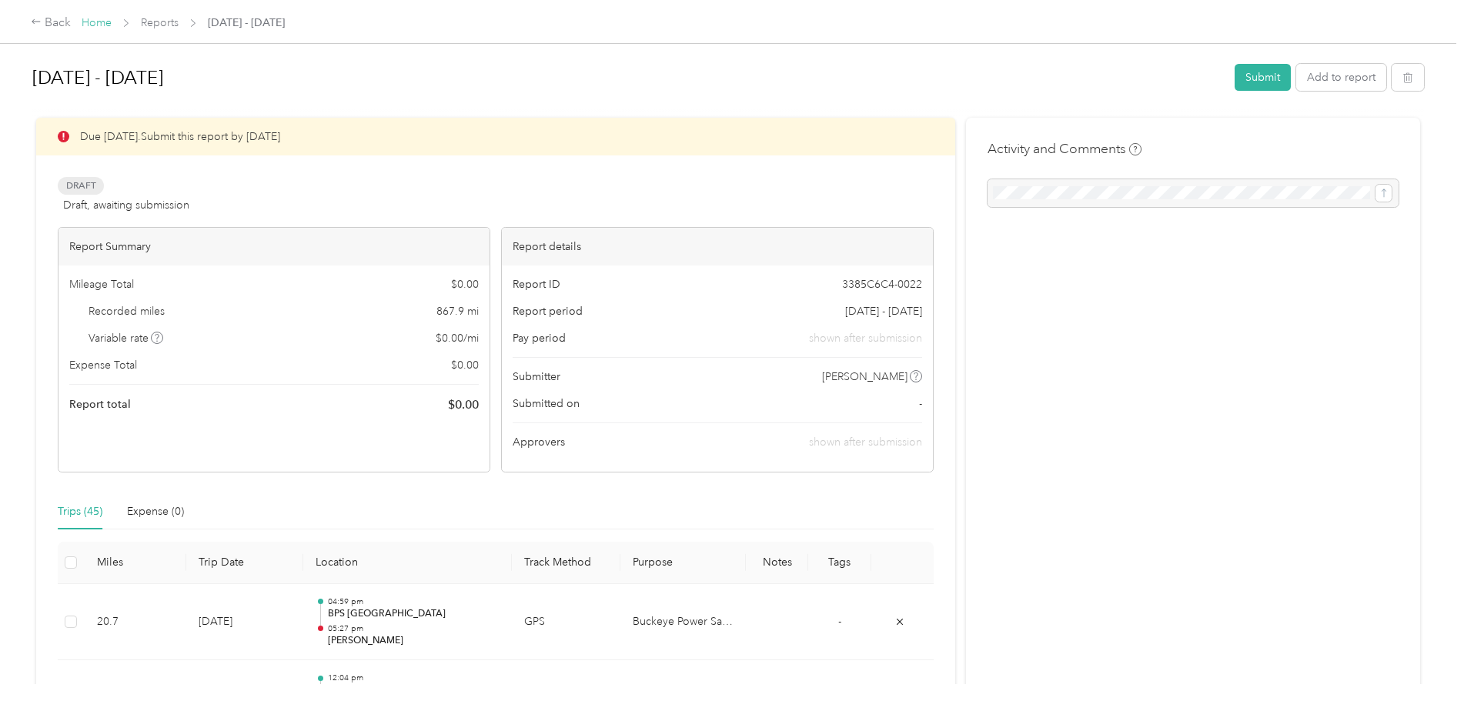
click at [101, 22] on link "Home" at bounding box center [97, 22] width 30 height 13
